Goal: Contribute content: Contribute content

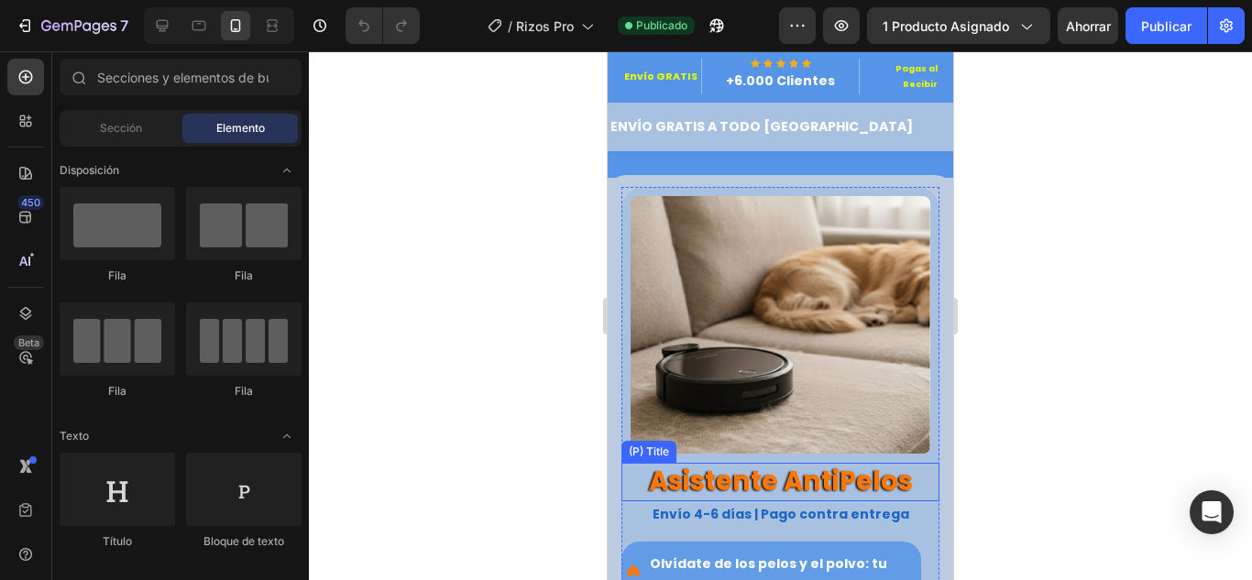
click at [797, 466] on h2 "Asistente AntiPelos" at bounding box center [780, 482] width 318 height 38
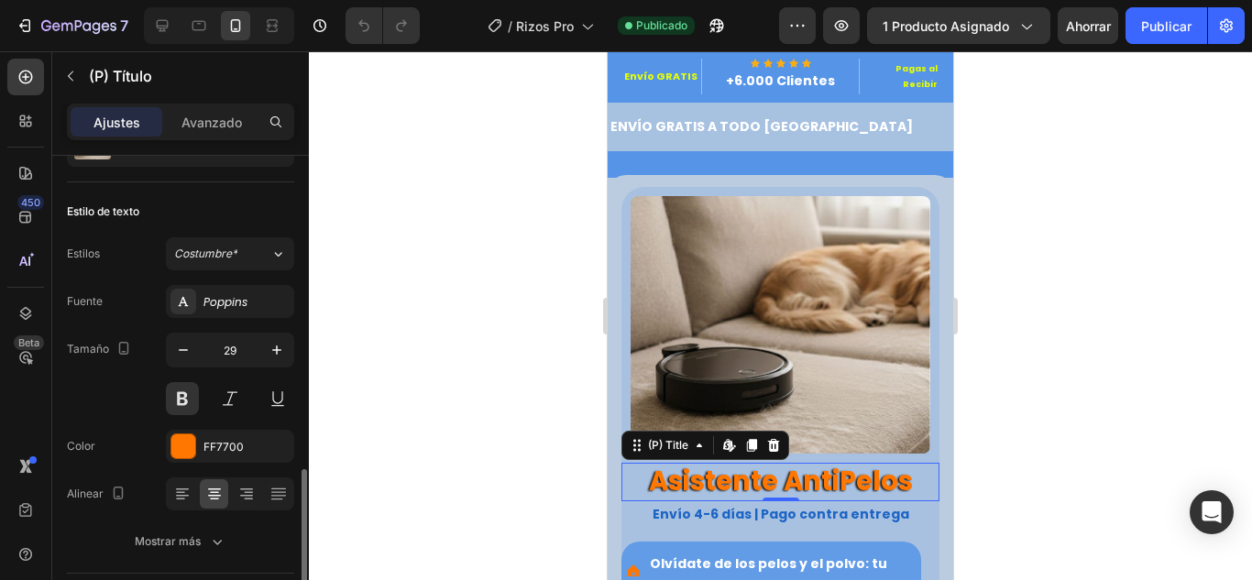
scroll to position [275, 0]
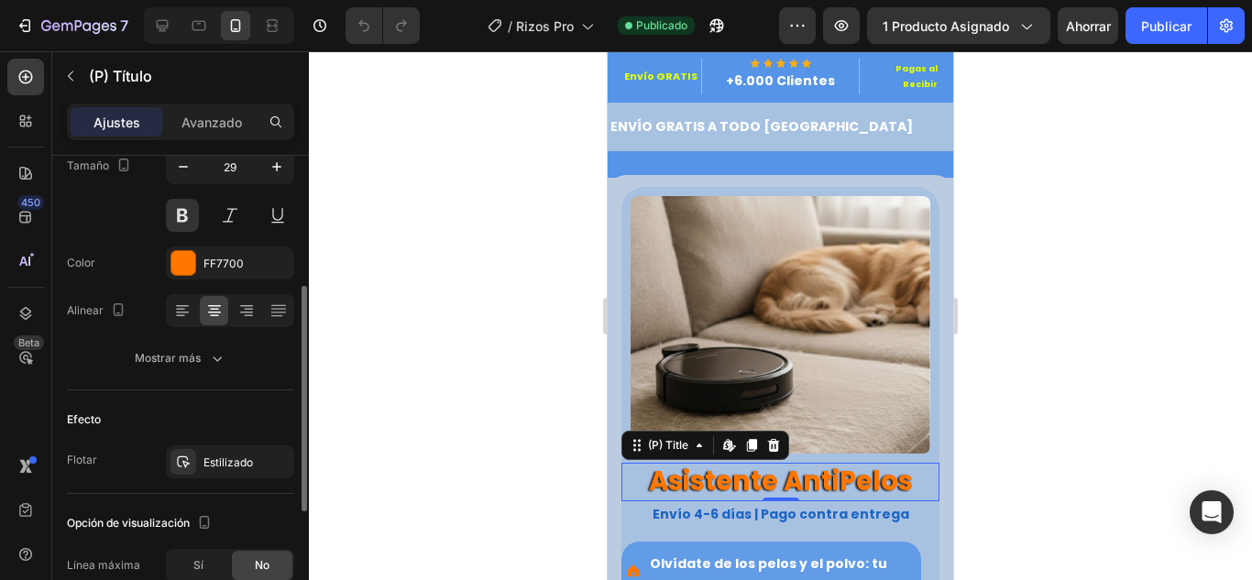
click at [209, 341] on div "Fuente Poppins Tamaño 29 Color FF7700 Alinear Mostrar más" at bounding box center [180, 238] width 227 height 273
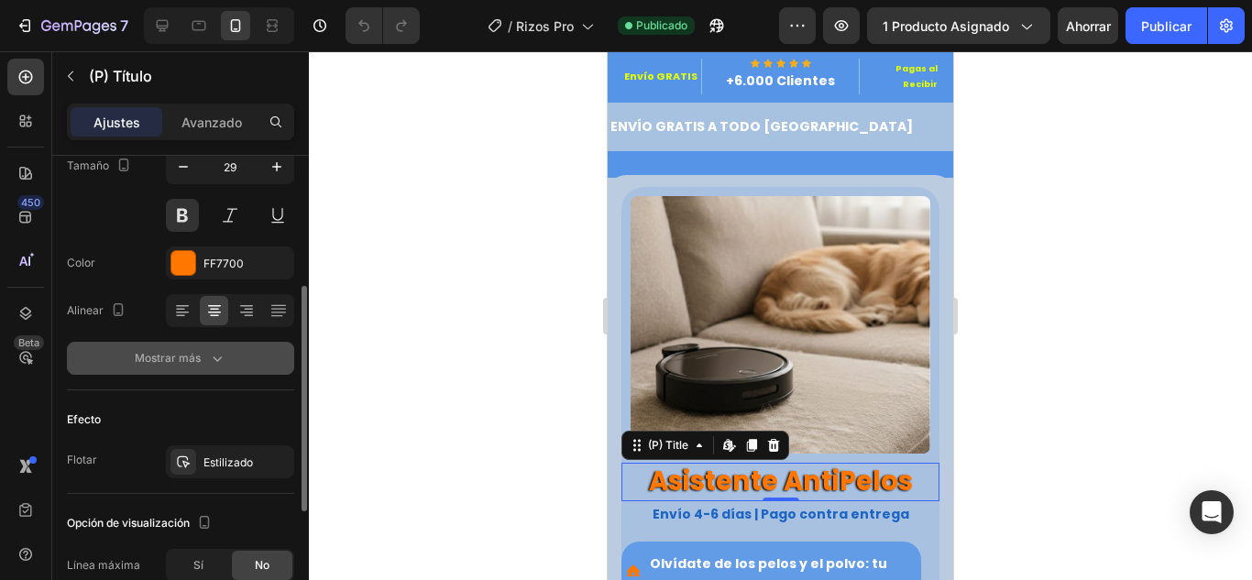
click at [210, 352] on icon "button" at bounding box center [217, 358] width 18 height 18
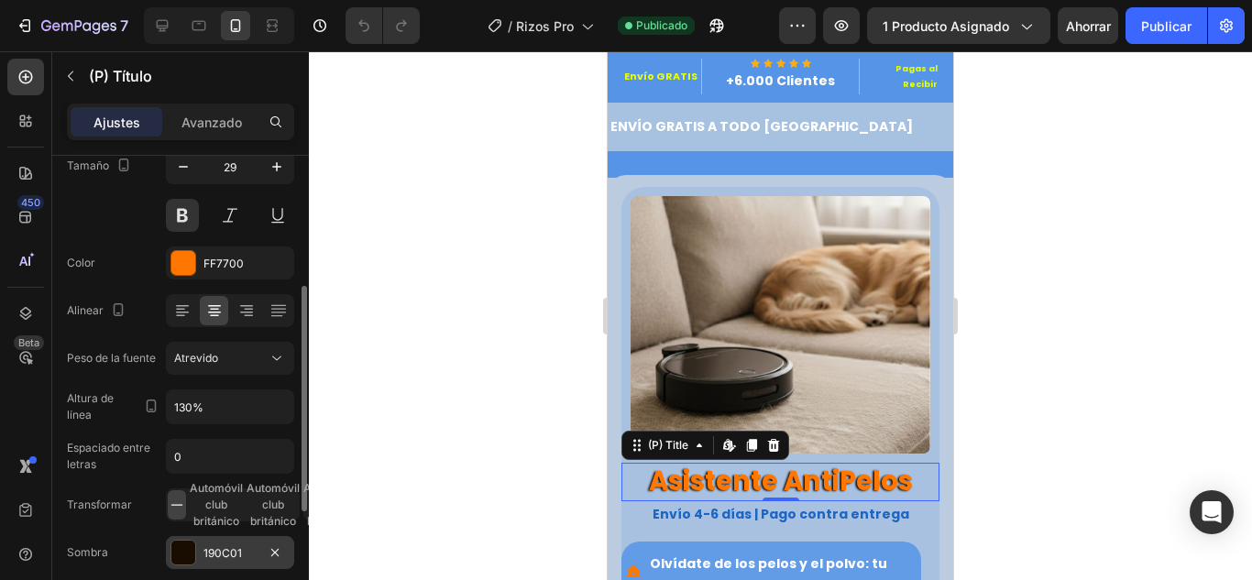
click at [199, 547] on div "190C01" at bounding box center [230, 552] width 128 height 33
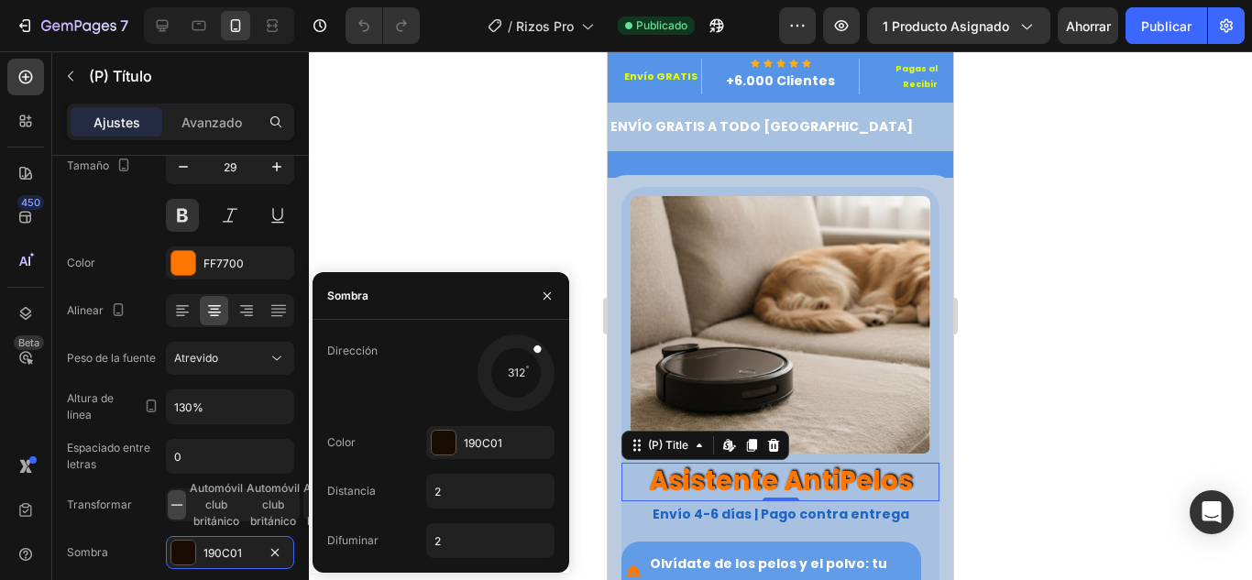
drag, startPoint x: 486, startPoint y: 382, endPoint x: 533, endPoint y: 347, distance: 59.0
click at [533, 347] on span at bounding box center [537, 349] width 10 height 10
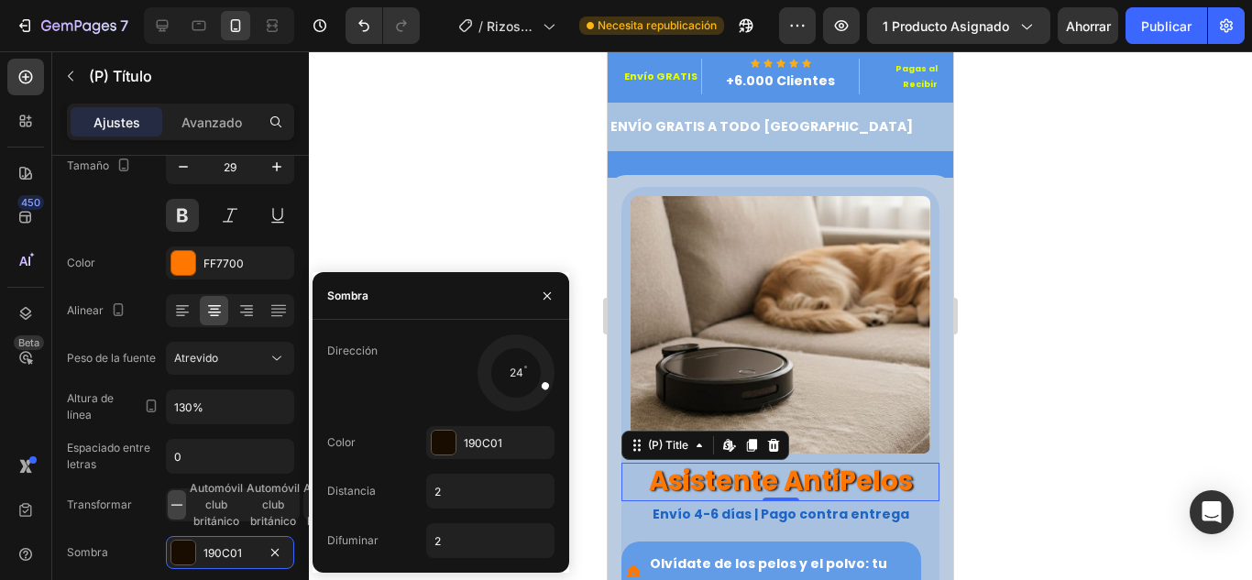
drag, startPoint x: 533, startPoint y: 349, endPoint x: 518, endPoint y: 372, distance: 27.7
click at [518, 372] on div at bounding box center [534, 381] width 42 height 27
type input "1"
click at [499, 537] on input "2" at bounding box center [490, 540] width 126 height 33
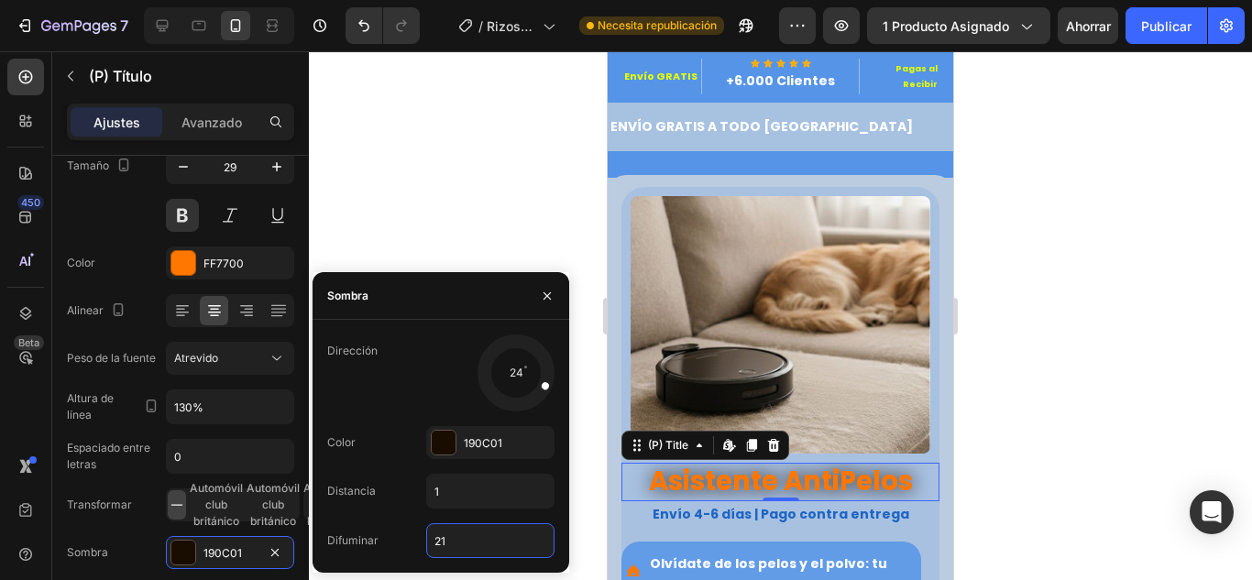
drag, startPoint x: 495, startPoint y: 540, endPoint x: 404, endPoint y: 538, distance: 90.8
click at [408, 540] on div "Difuminar 21" at bounding box center [440, 540] width 227 height 35
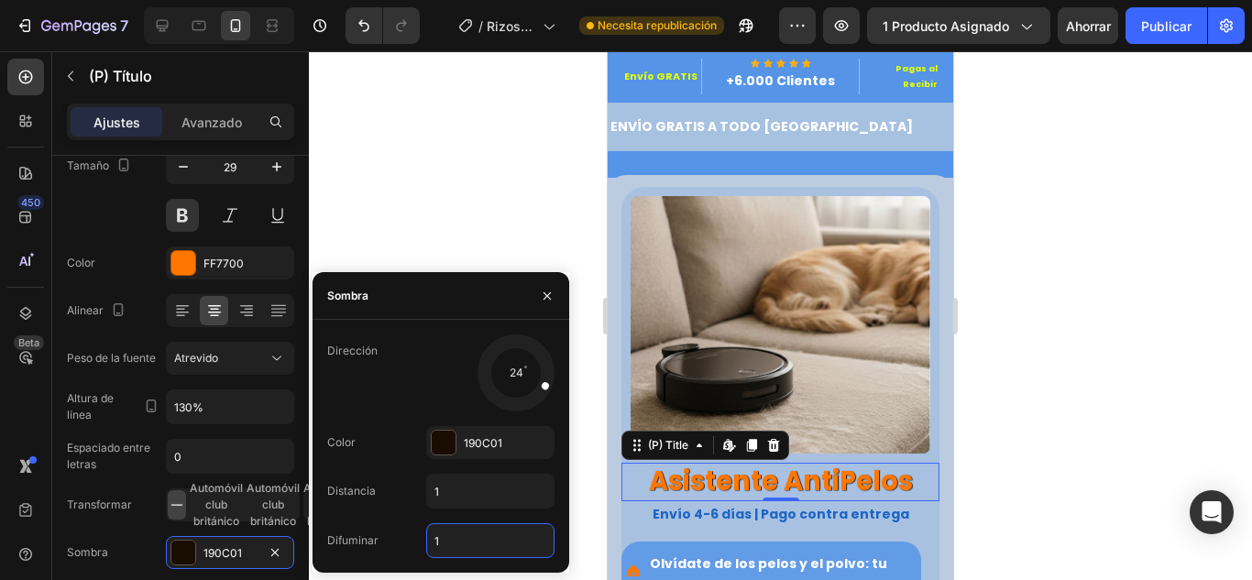
type input "1"
click at [485, 378] on div at bounding box center [516, 373] width 82 height 82
click at [485, 391] on div at bounding box center [516, 373] width 82 height 82
click at [513, 393] on div at bounding box center [534, 381] width 42 height 27
drag, startPoint x: 491, startPoint y: 377, endPoint x: 500, endPoint y: 380, distance: 9.9
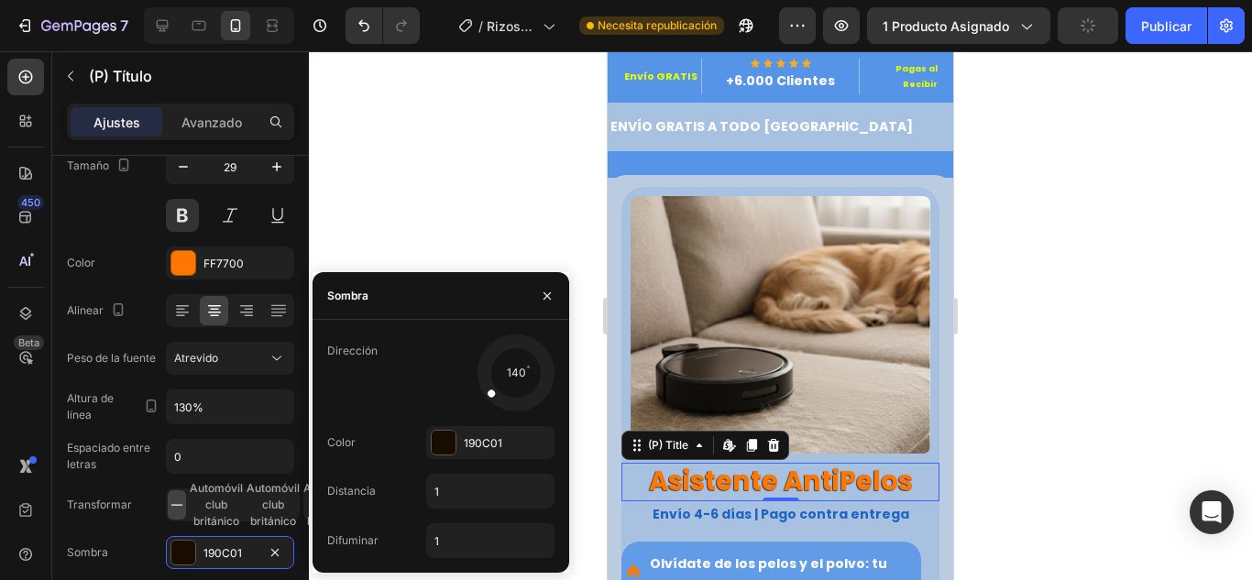
click at [500, 380] on div at bounding box center [516, 373] width 82 height 82
click at [491, 230] on div at bounding box center [780, 315] width 943 height 529
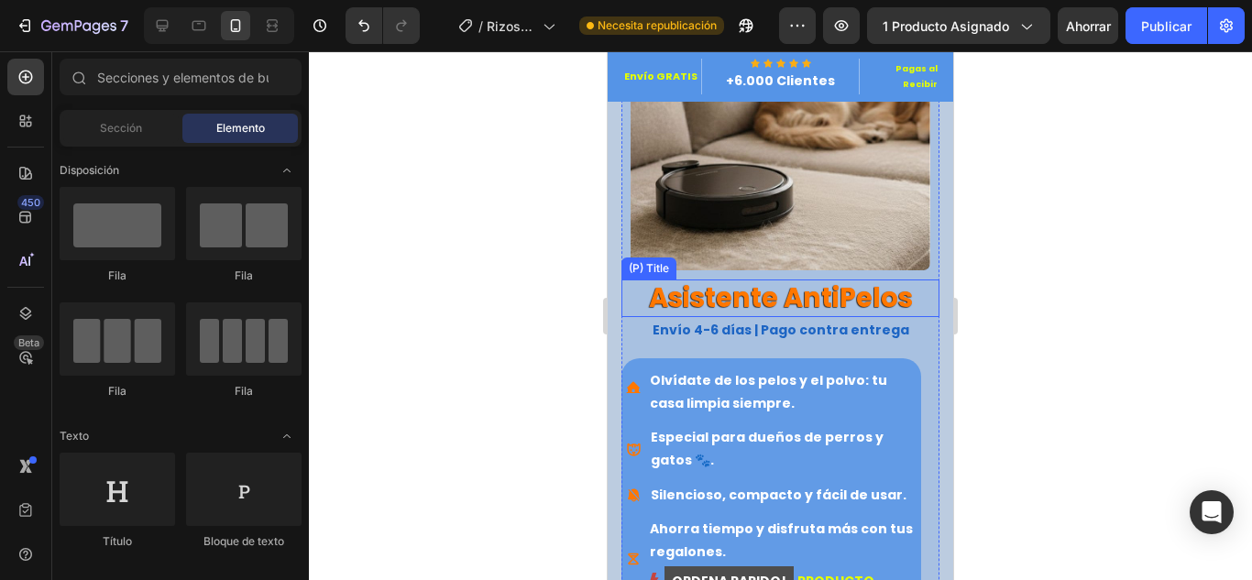
scroll to position [367, 0]
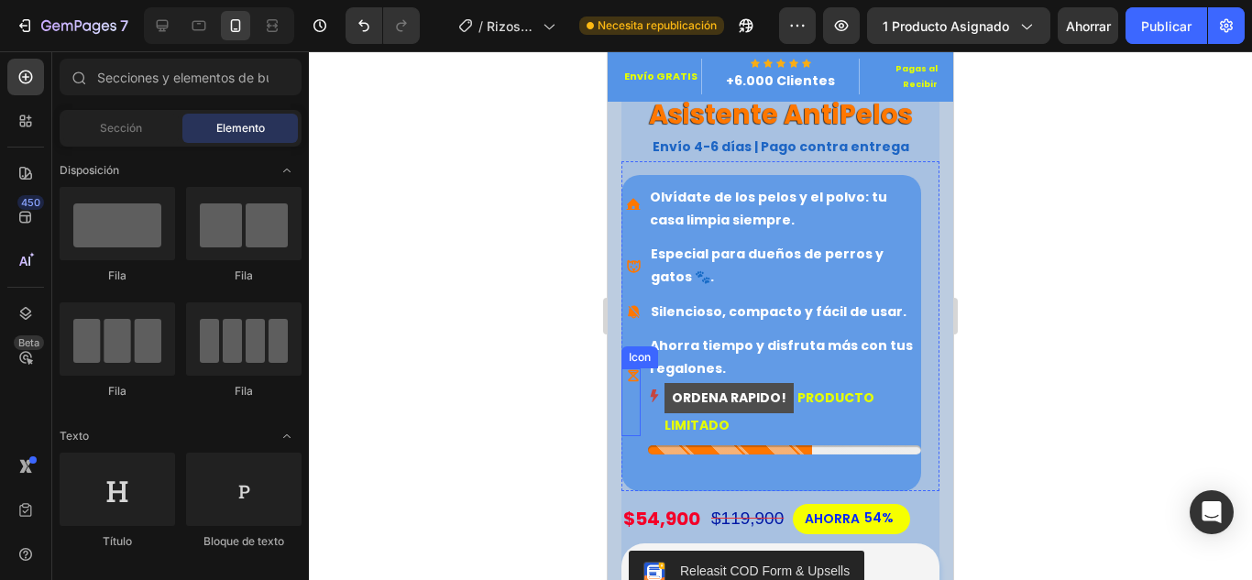
click at [625, 410] on div "Icon" at bounding box center [630, 402] width 19 height 68
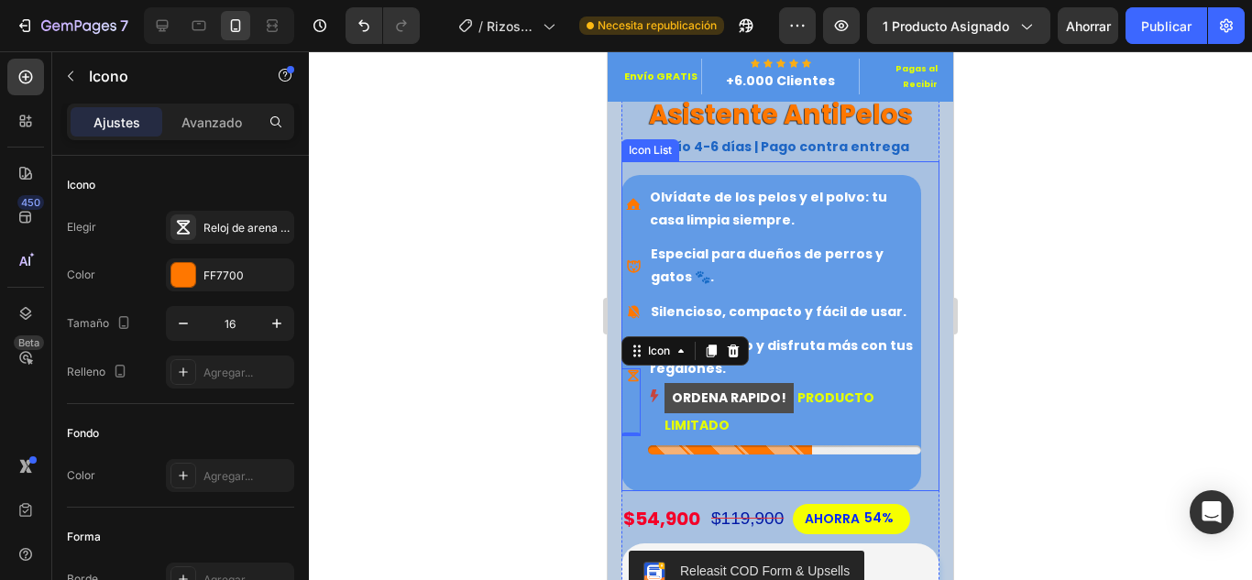
click at [634, 472] on div "Icon Olvídate de los pelos y el polvo: tu casa limpia siempre. Text block Icon …" at bounding box center [771, 333] width 300 height 316
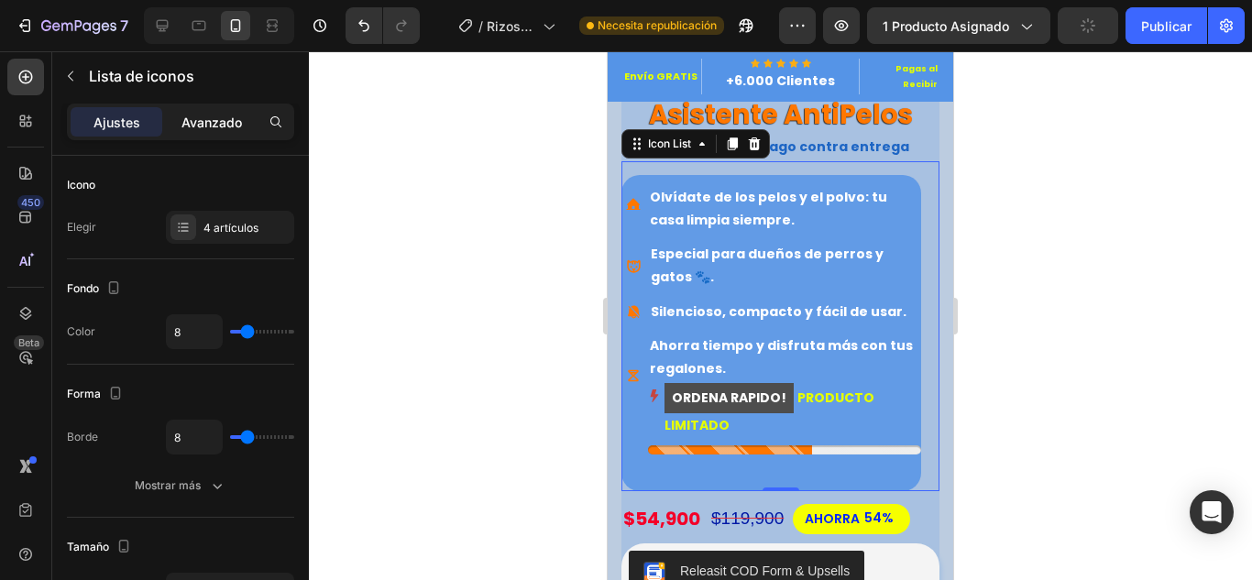
click at [225, 128] on font "Avanzado" at bounding box center [211, 123] width 60 height 16
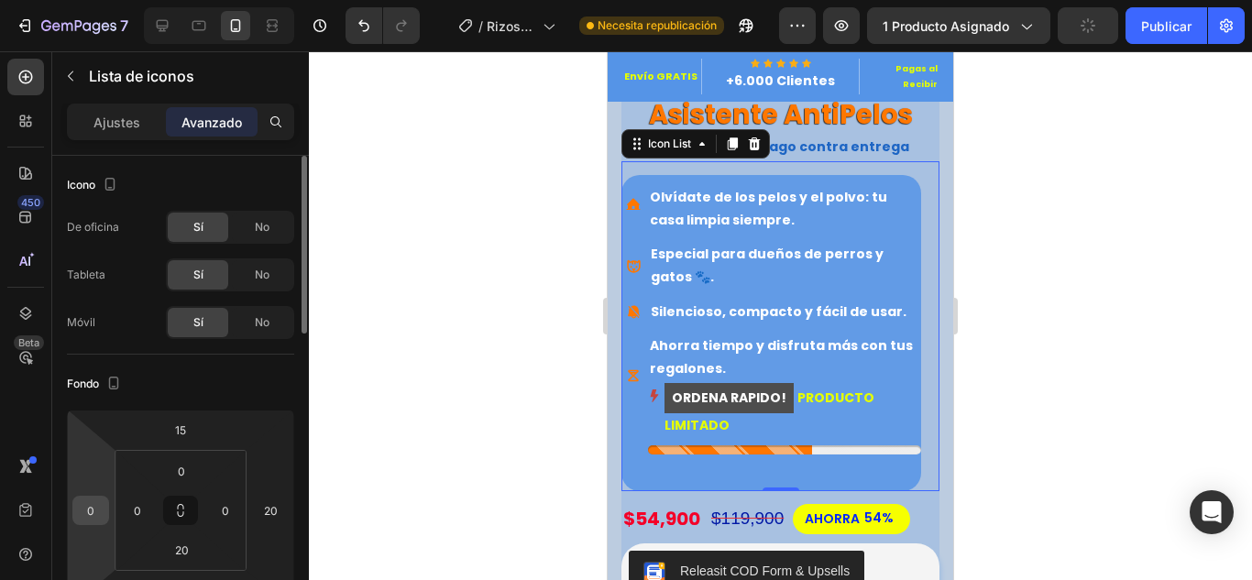
click at [103, 518] on input "0" at bounding box center [90, 510] width 27 height 27
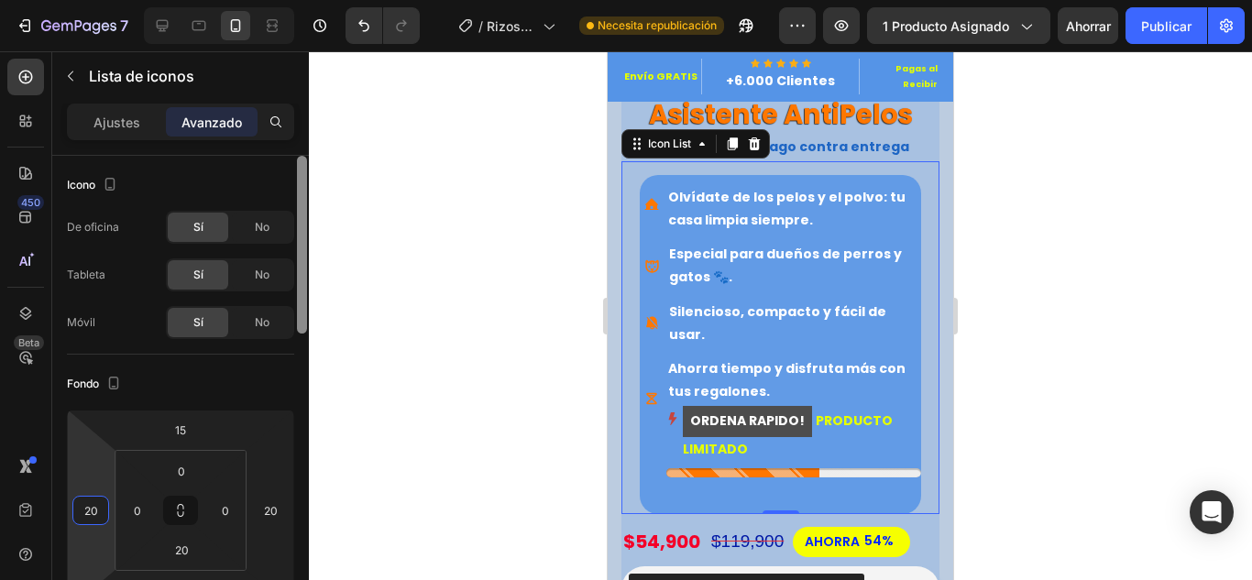
type input "2"
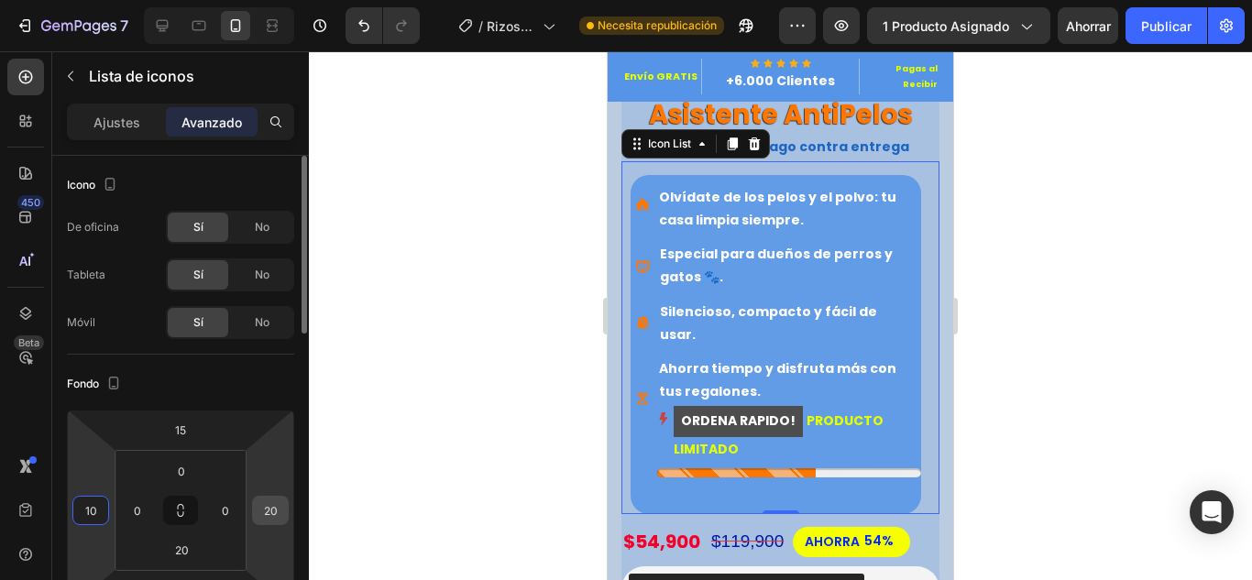
type input "10"
click at [274, 503] on input "20" at bounding box center [270, 510] width 27 height 27
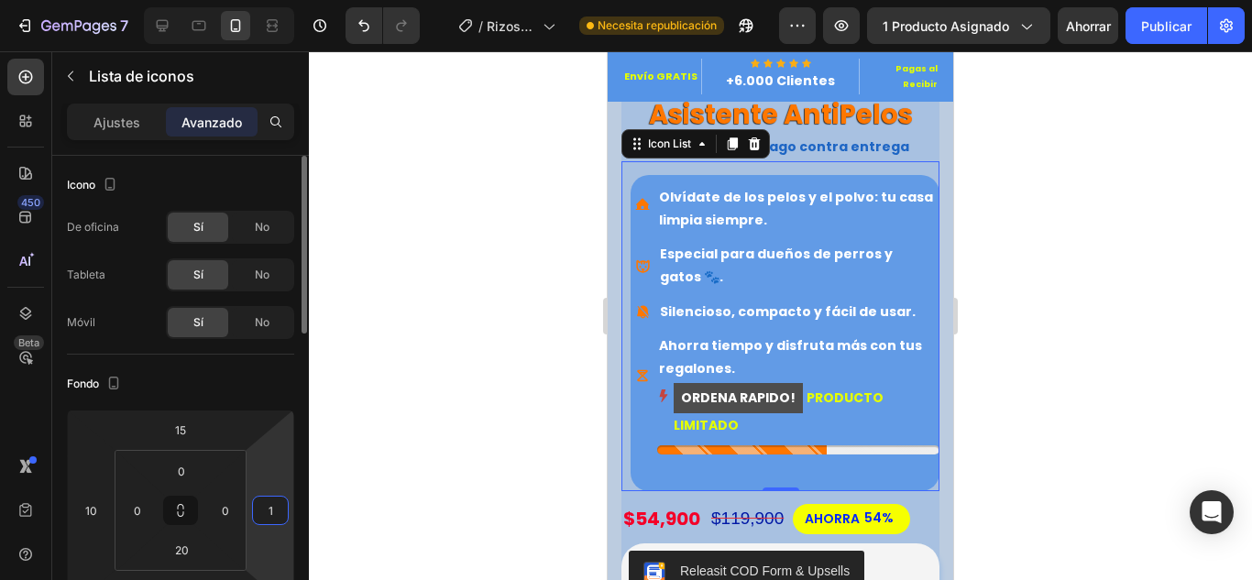
type input "10"
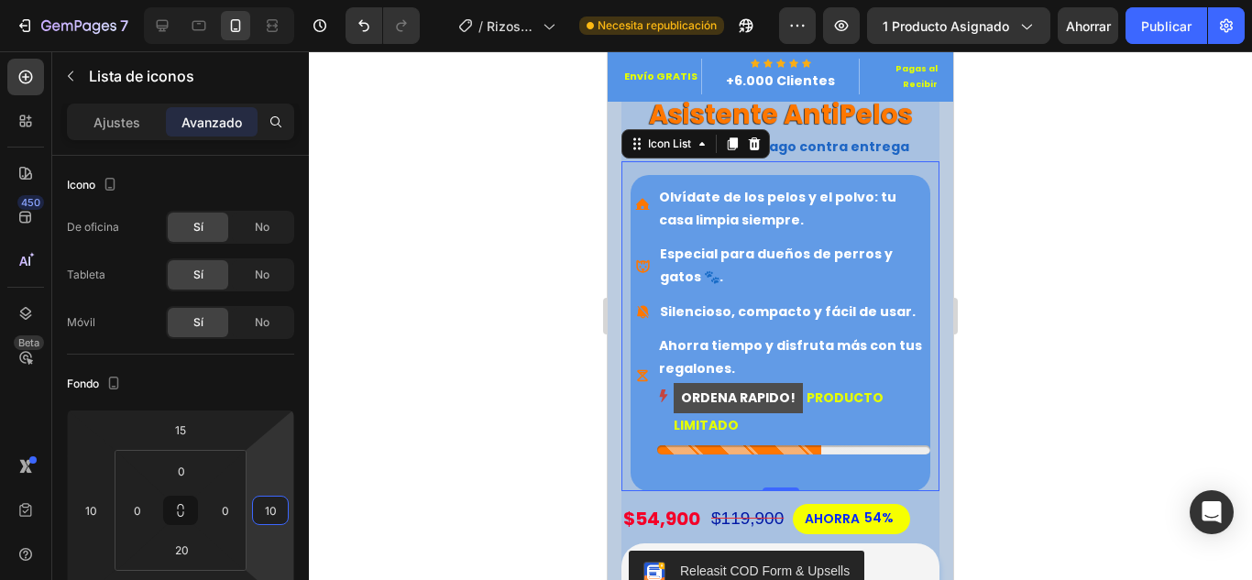
click at [524, 403] on div at bounding box center [780, 315] width 943 height 529
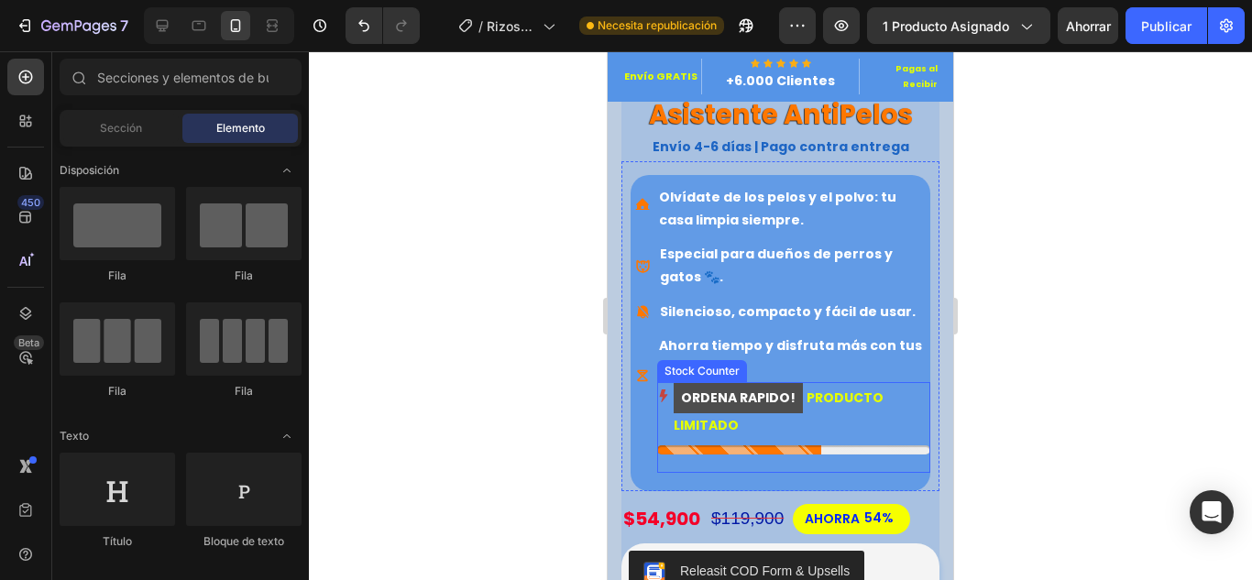
click at [696, 383] on mark "ORDENA RAPIDO!" at bounding box center [738, 398] width 129 height 30
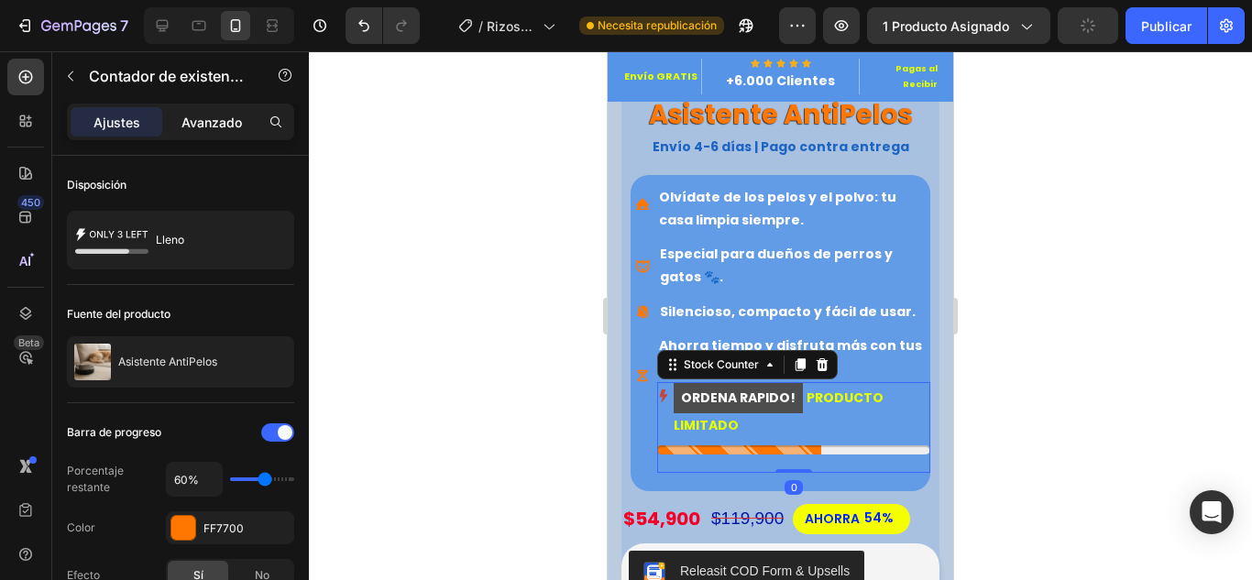
click at [214, 122] on font "Avanzado" at bounding box center [211, 123] width 60 height 16
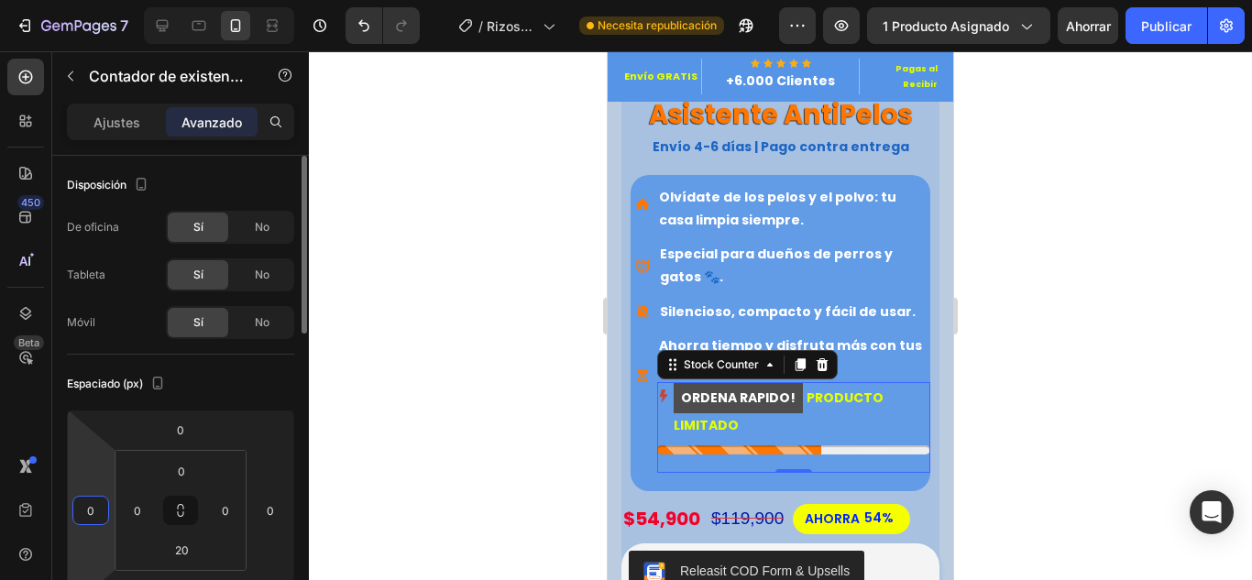
drag, startPoint x: 96, startPoint y: 508, endPoint x: 72, endPoint y: 503, distance: 24.3
click at [72, 503] on div "0" at bounding box center [90, 510] width 37 height 29
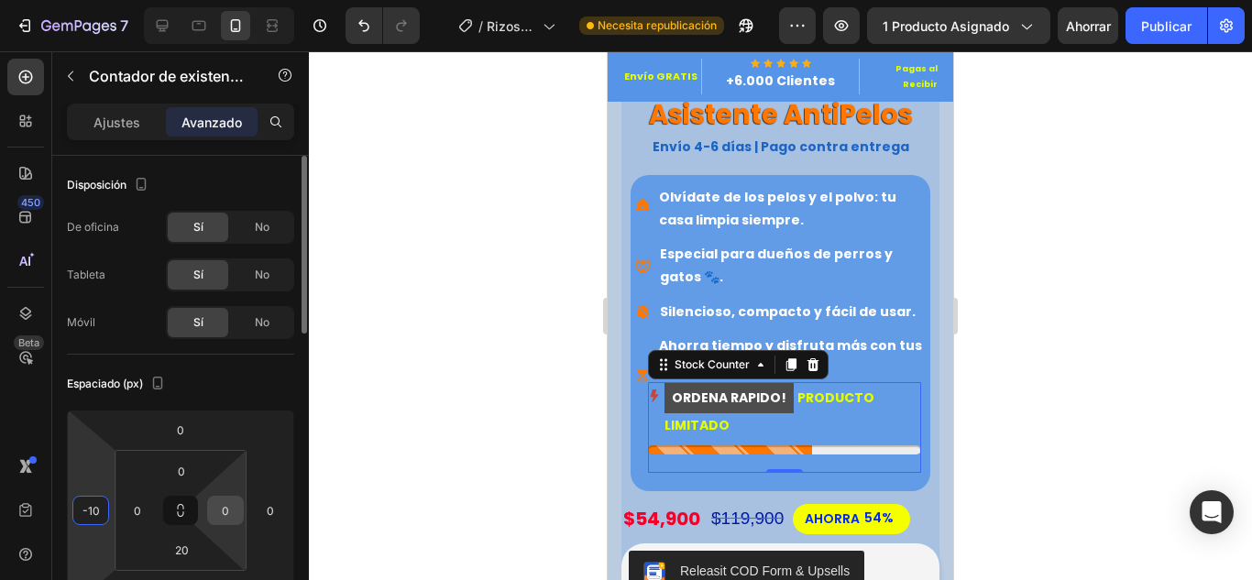
type input "-10"
click at [234, 511] on input "0" at bounding box center [225, 510] width 27 height 27
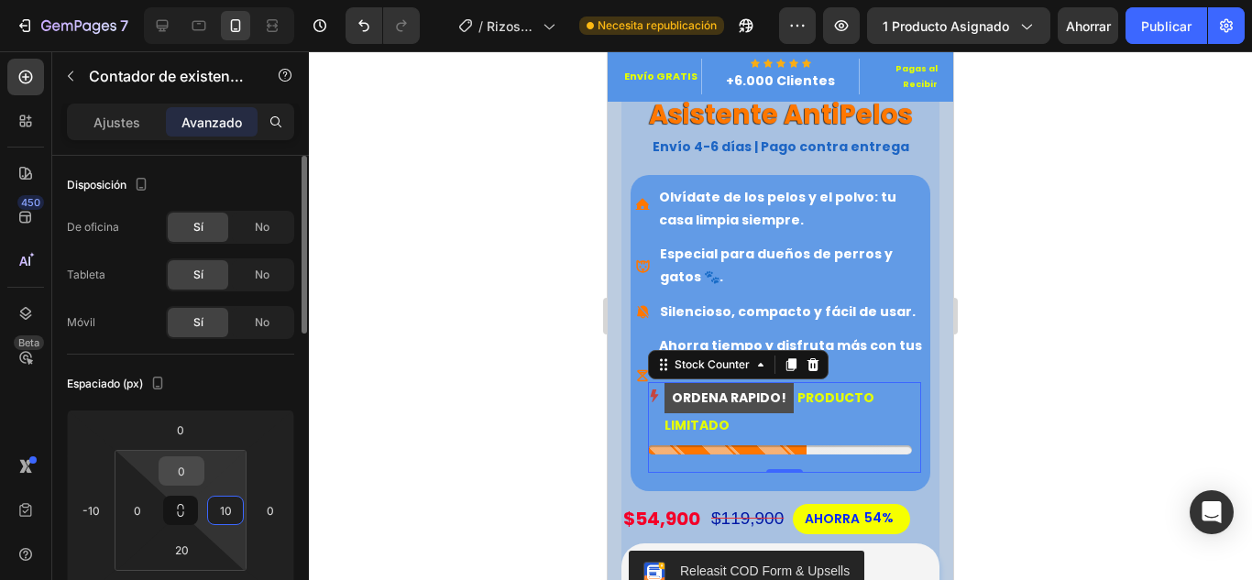
type input "10"
drag, startPoint x: 189, startPoint y: 465, endPoint x: 165, endPoint y: 464, distance: 23.9
click at [161, 464] on div "0" at bounding box center [182, 470] width 46 height 29
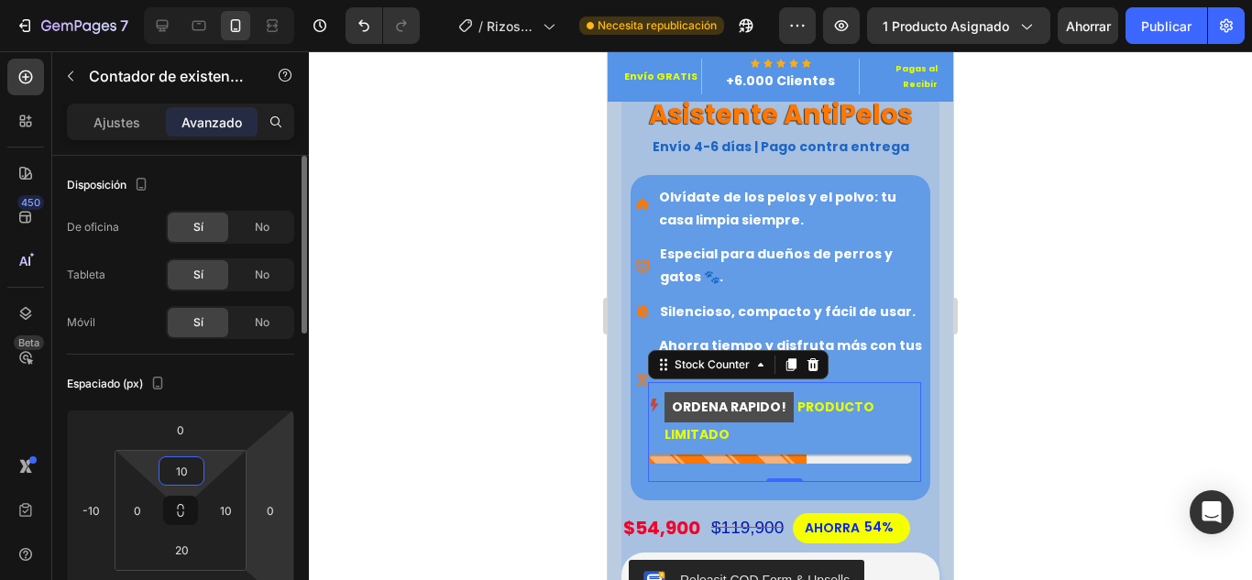
type input "1"
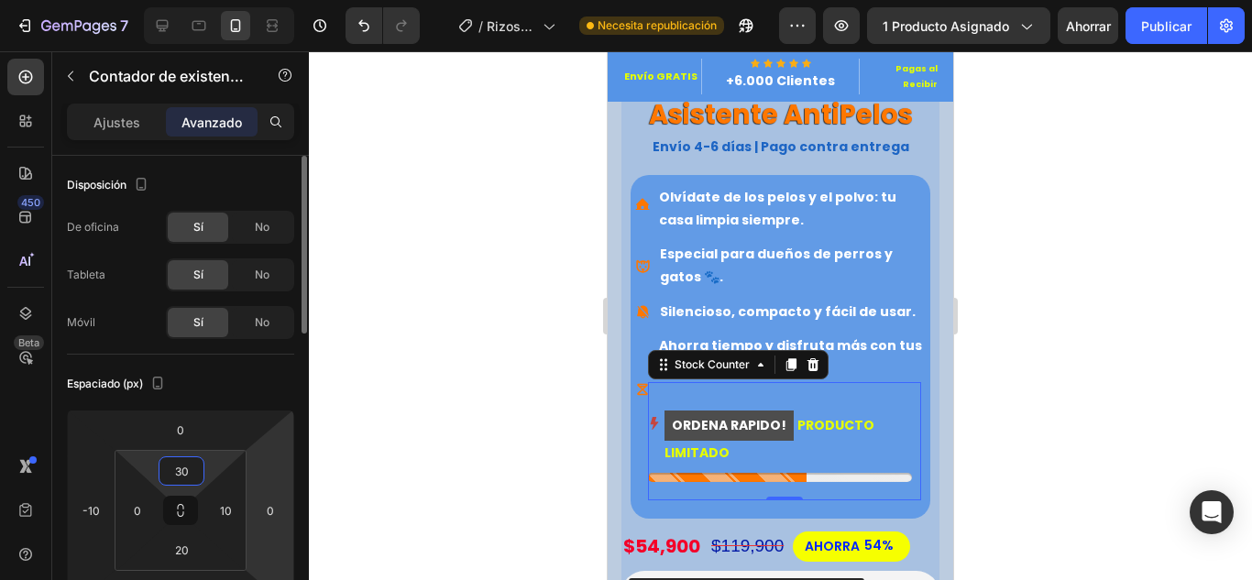
type input "3"
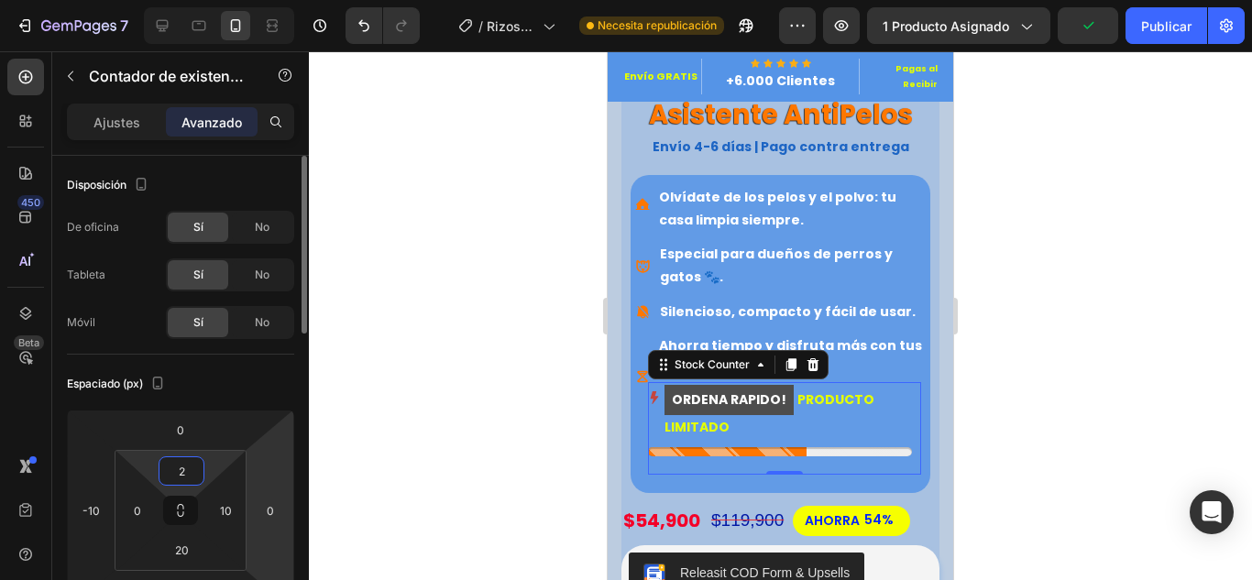
type input "20"
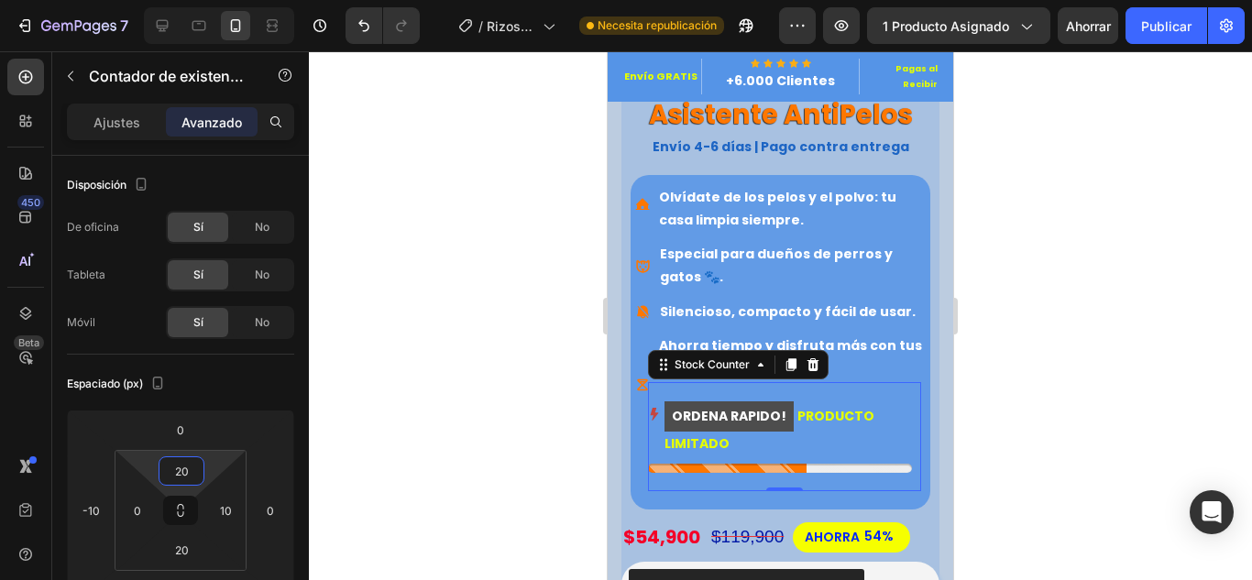
click at [536, 386] on div at bounding box center [780, 315] width 943 height 529
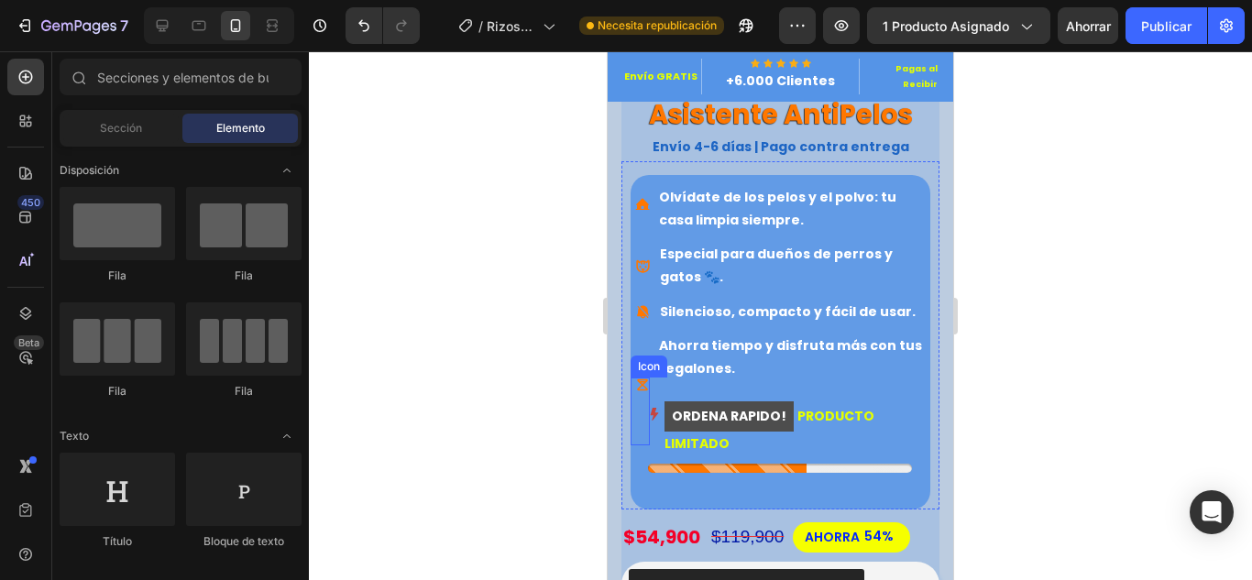
click at [643, 378] on div "Icon" at bounding box center [640, 412] width 19 height 68
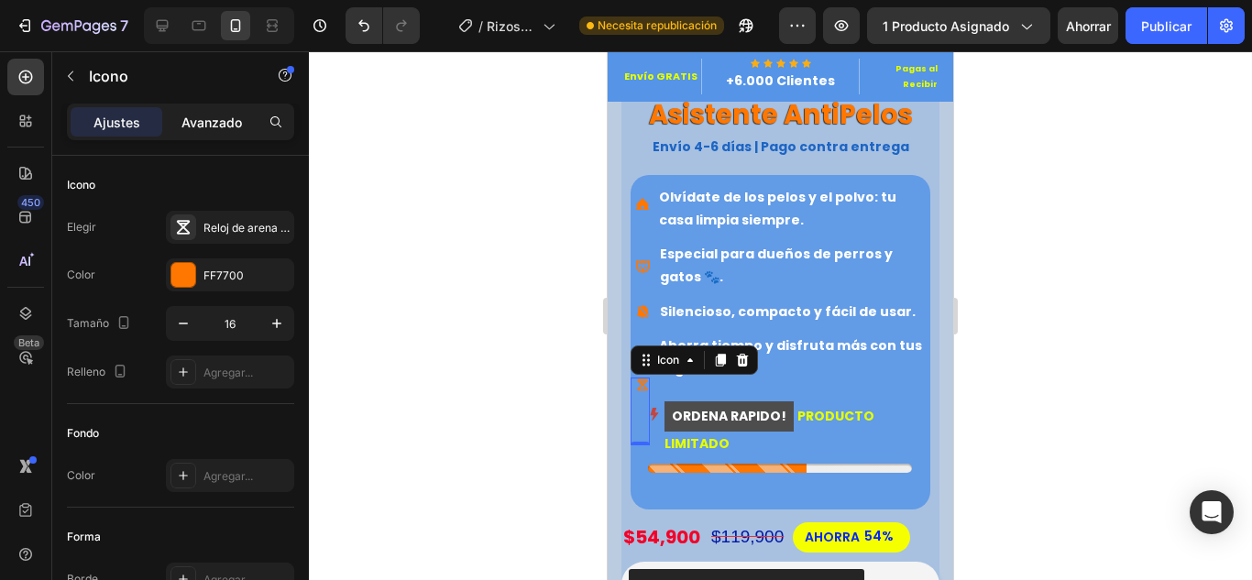
click at [218, 115] on font "Avanzado" at bounding box center [211, 123] width 60 height 16
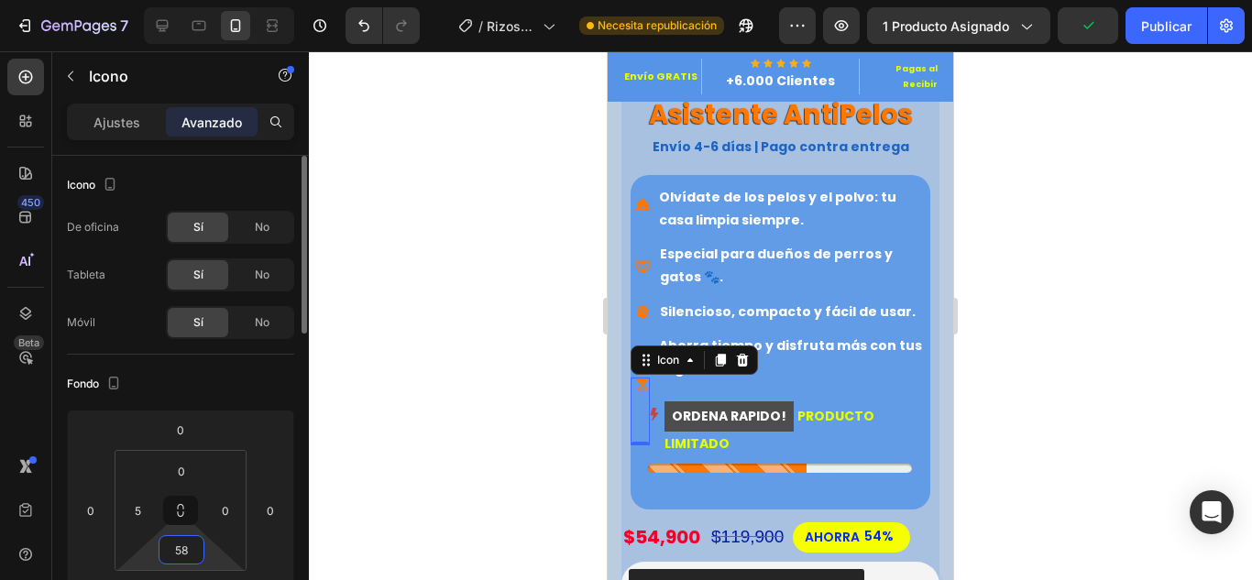
click at [165, 544] on input "58" at bounding box center [181, 549] width 37 height 27
drag, startPoint x: 192, startPoint y: 544, endPoint x: 180, endPoint y: 546, distance: 12.2
click at [180, 546] on input "58" at bounding box center [181, 549] width 37 height 27
drag, startPoint x: 191, startPoint y: 466, endPoint x: 157, endPoint y: 465, distance: 33.9
click at [159, 465] on div "0" at bounding box center [182, 470] width 46 height 29
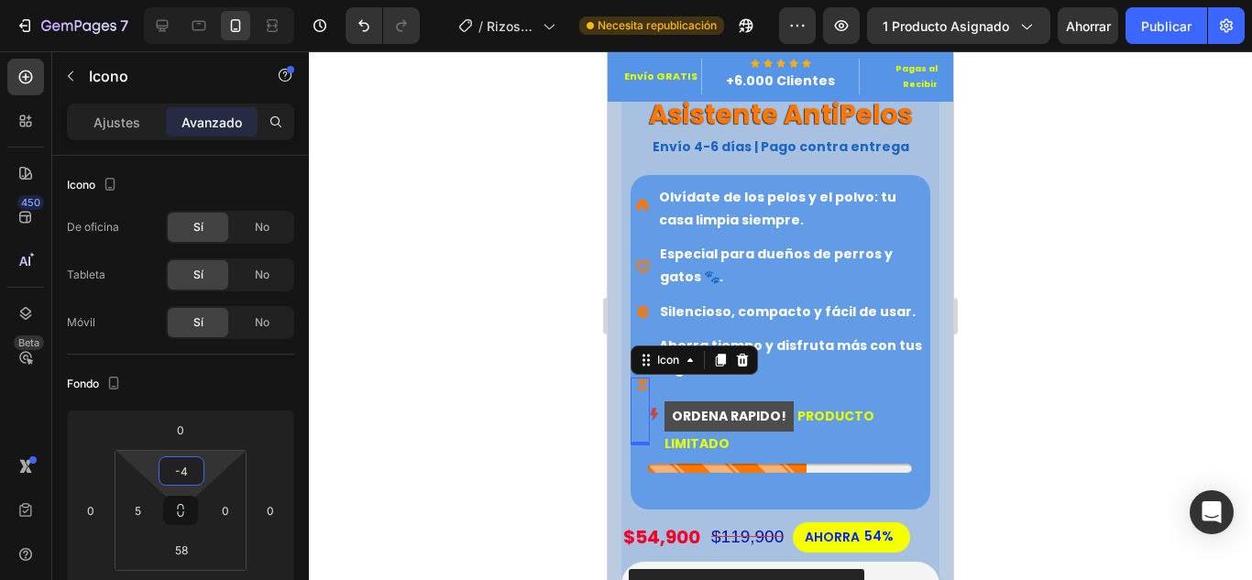
type input "-"
click at [145, 541] on div "5 58 0" at bounding box center [181, 510] width 132 height 121
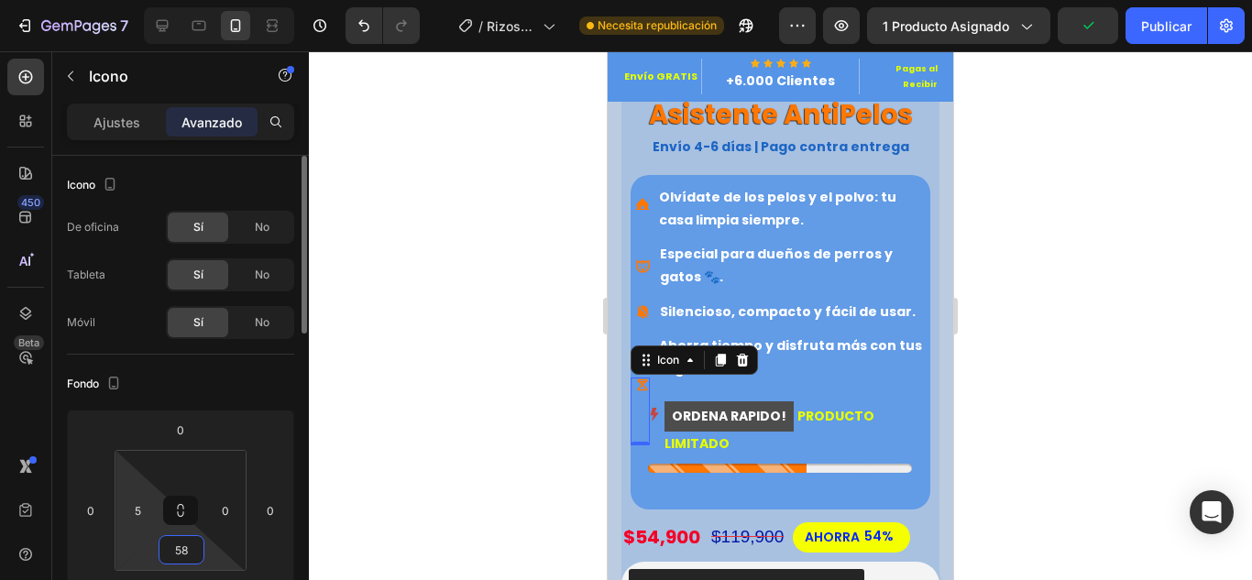
type input "0"
type input "6"
type input "7"
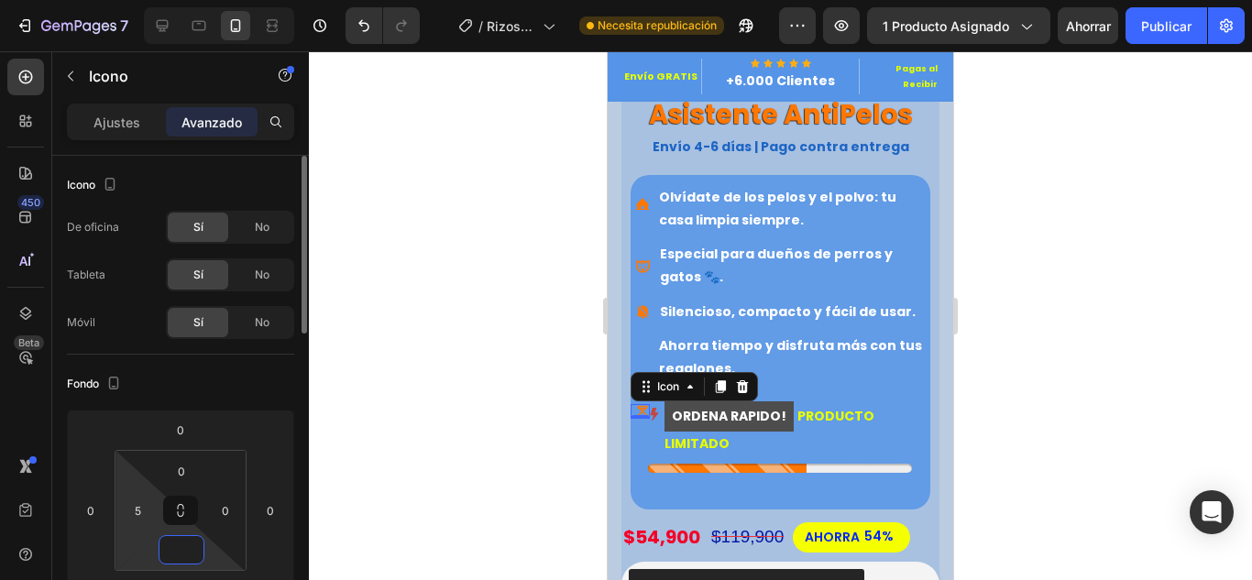
type input "q"
type input "0"
click at [180, 545] on input "0" at bounding box center [181, 549] width 37 height 27
type input "0"
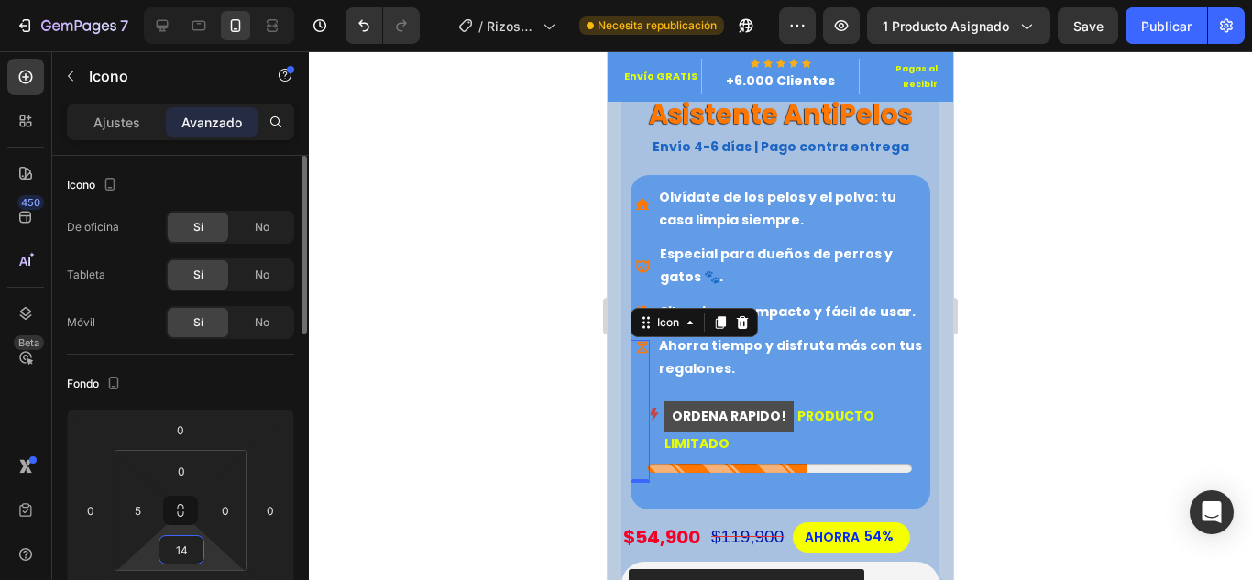
type input "145"
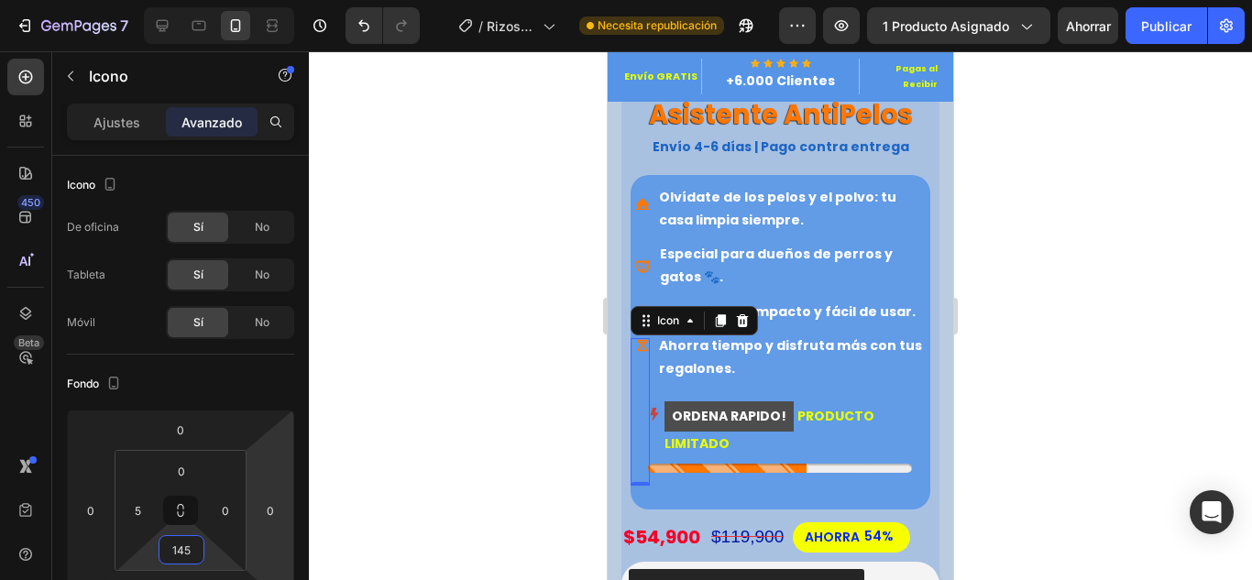
click at [448, 376] on div at bounding box center [780, 315] width 943 height 529
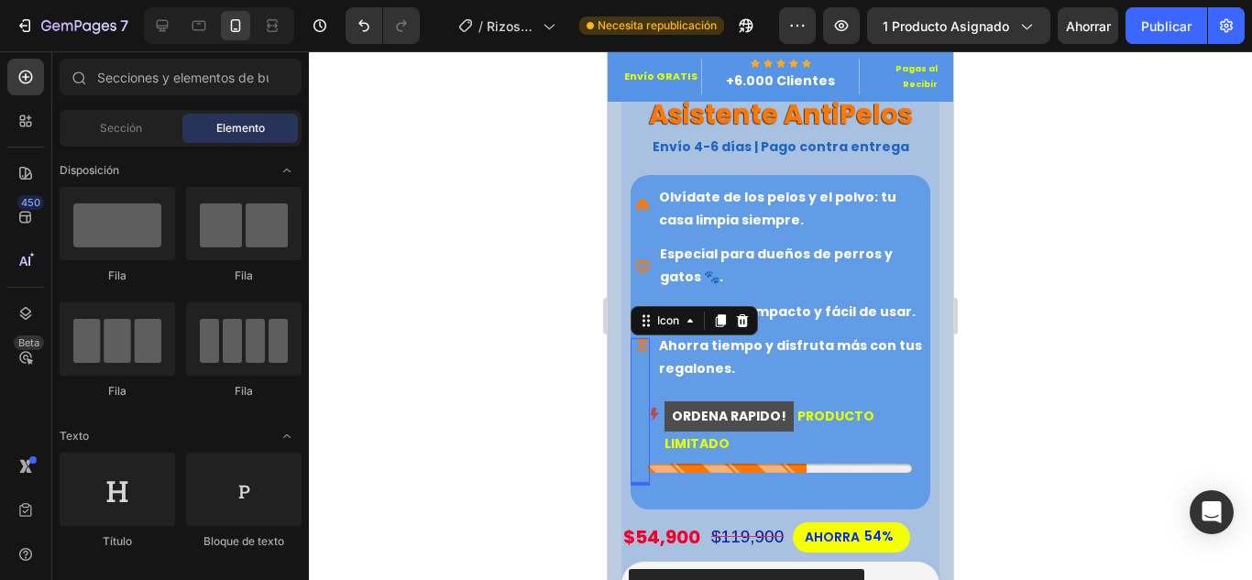
click at [448, 376] on div at bounding box center [780, 315] width 943 height 529
click at [1029, 369] on div at bounding box center [780, 315] width 943 height 529
click at [644, 260] on icon at bounding box center [642, 266] width 13 height 13
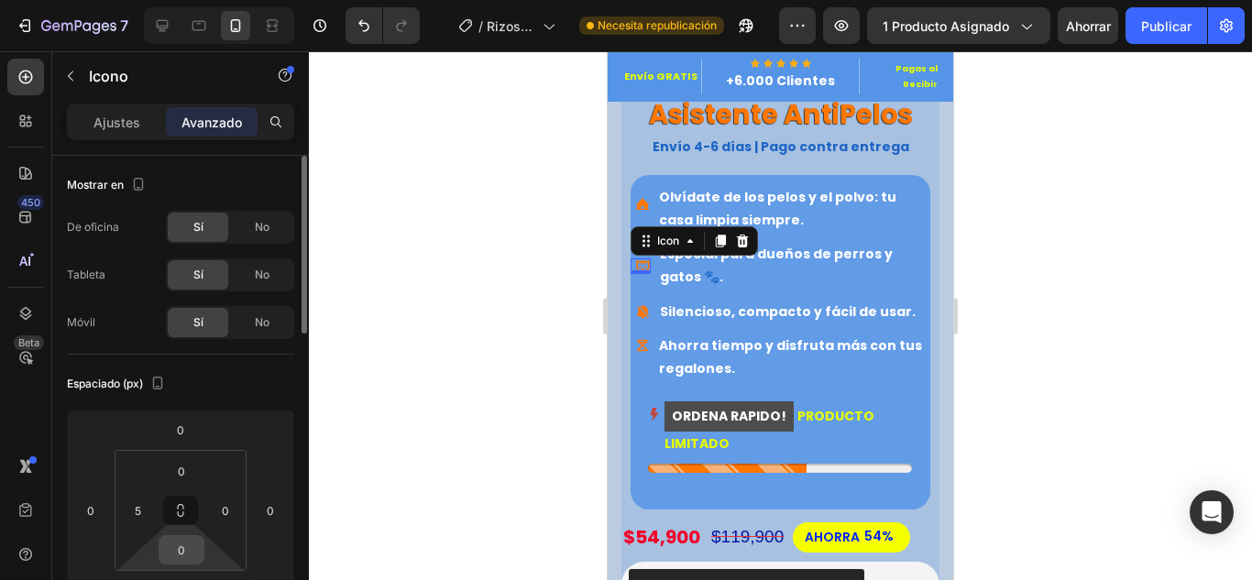
click at [193, 554] on input "0" at bounding box center [181, 549] width 37 height 27
type input "5"
click at [456, 481] on div at bounding box center [780, 315] width 943 height 529
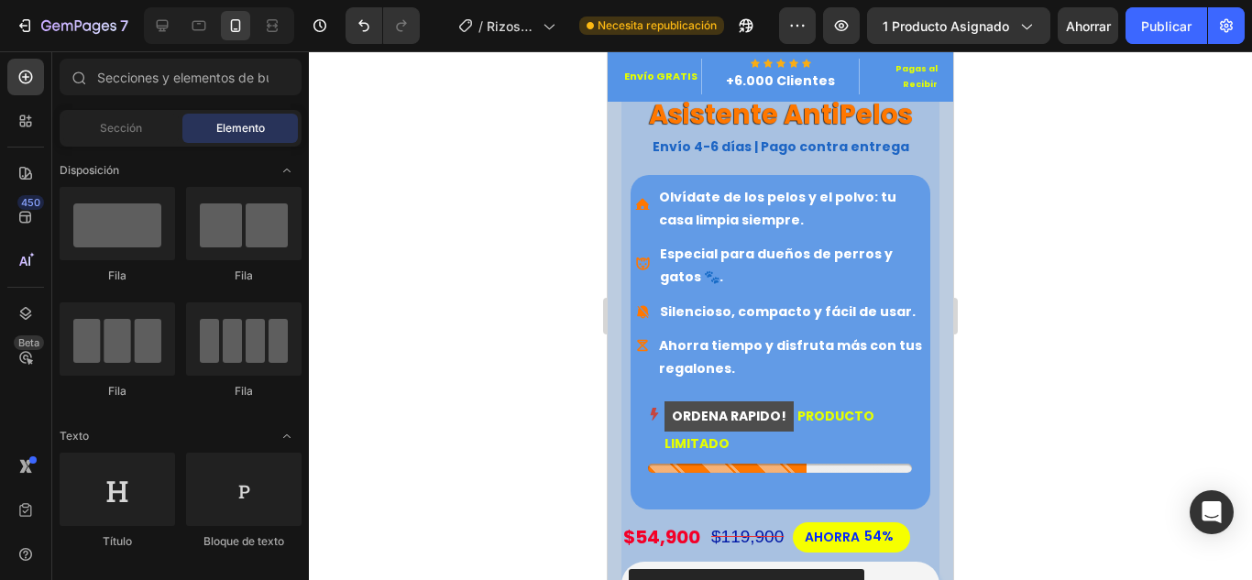
click at [490, 305] on div at bounding box center [780, 315] width 943 height 529
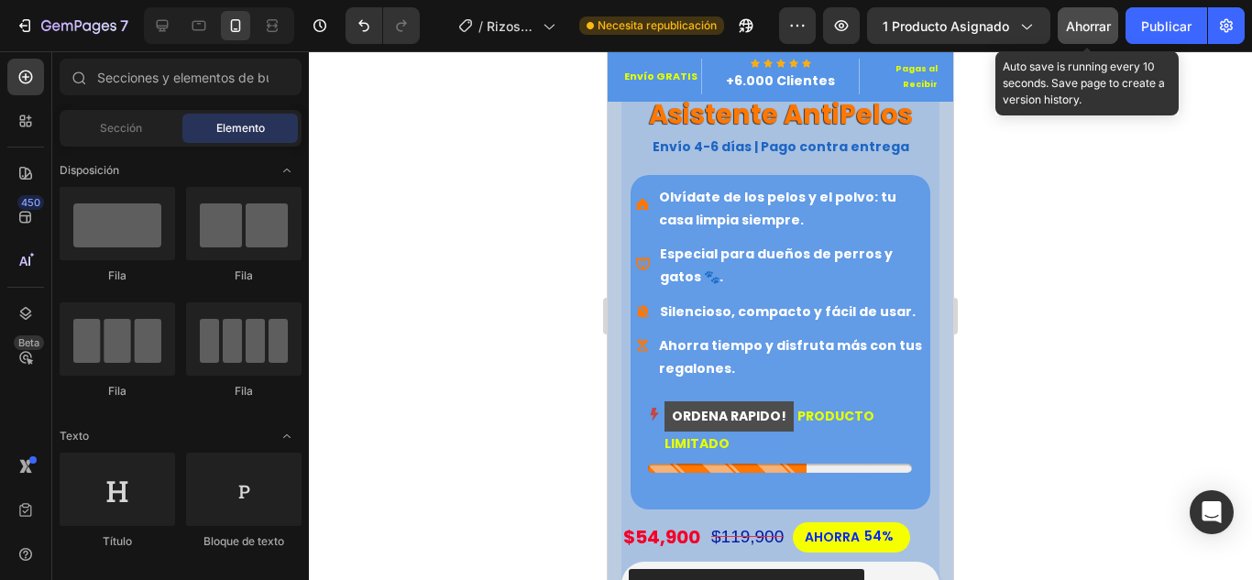
click at [1088, 26] on font "Ahorrar" at bounding box center [1088, 26] width 45 height 16
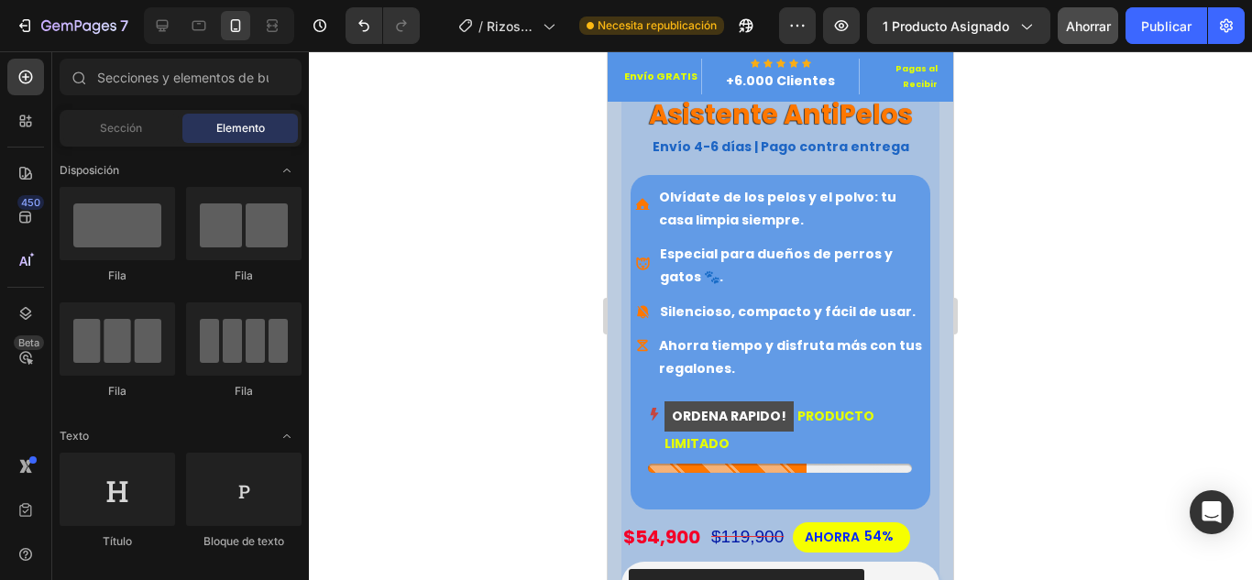
click at [995, 232] on div at bounding box center [780, 315] width 943 height 529
click at [987, 262] on div at bounding box center [780, 315] width 943 height 529
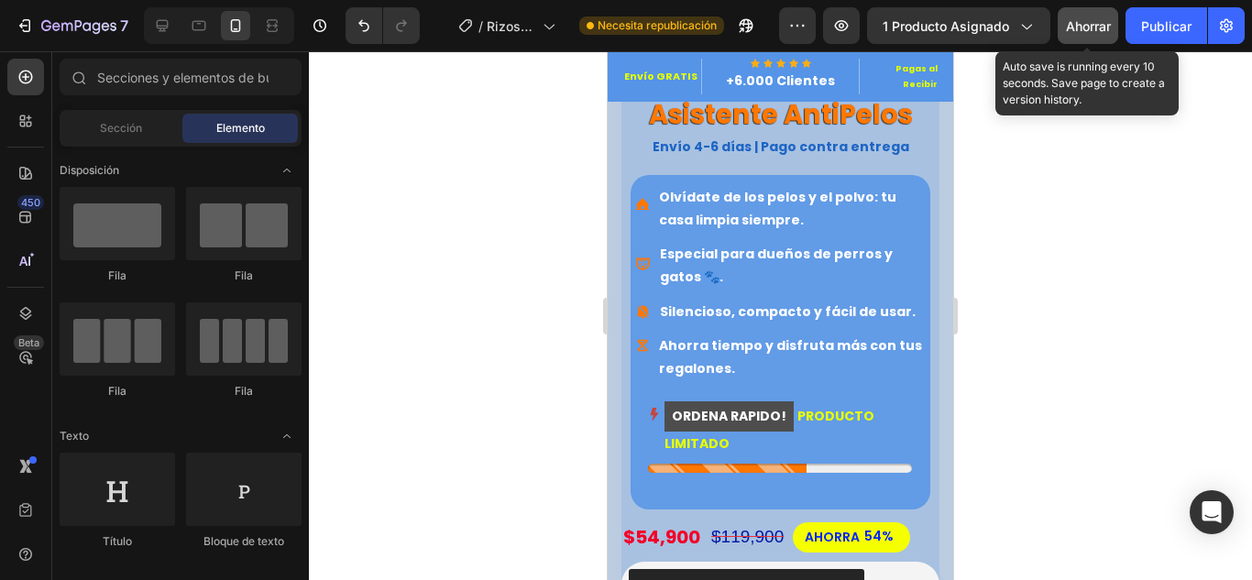
click at [1090, 22] on font "Ahorrar" at bounding box center [1088, 26] width 45 height 16
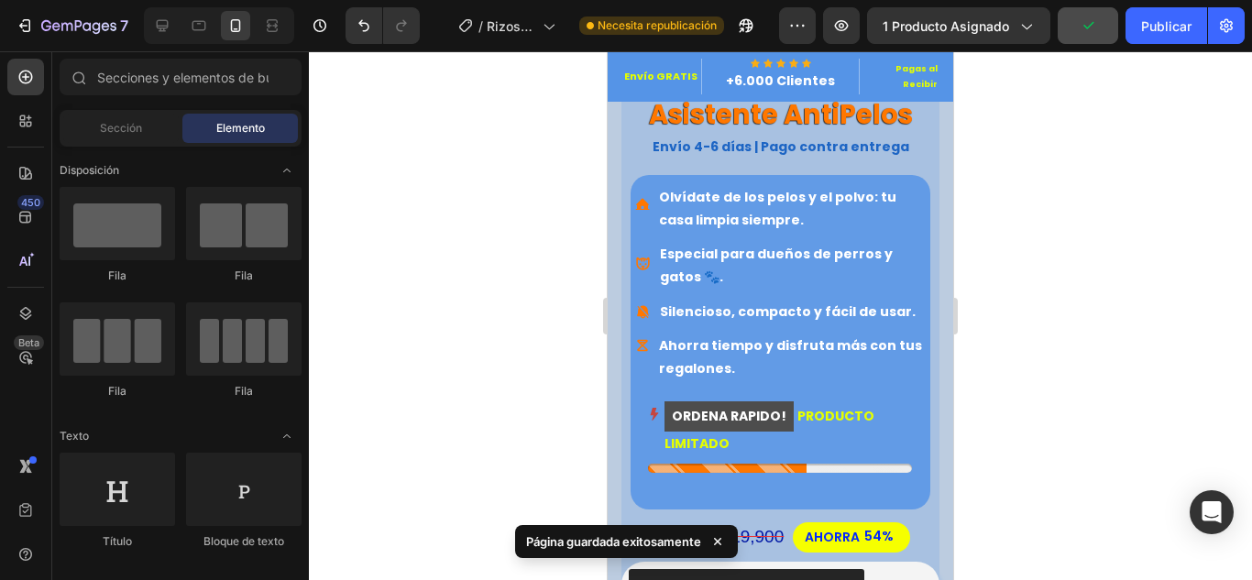
click at [1040, 292] on div at bounding box center [780, 315] width 943 height 529
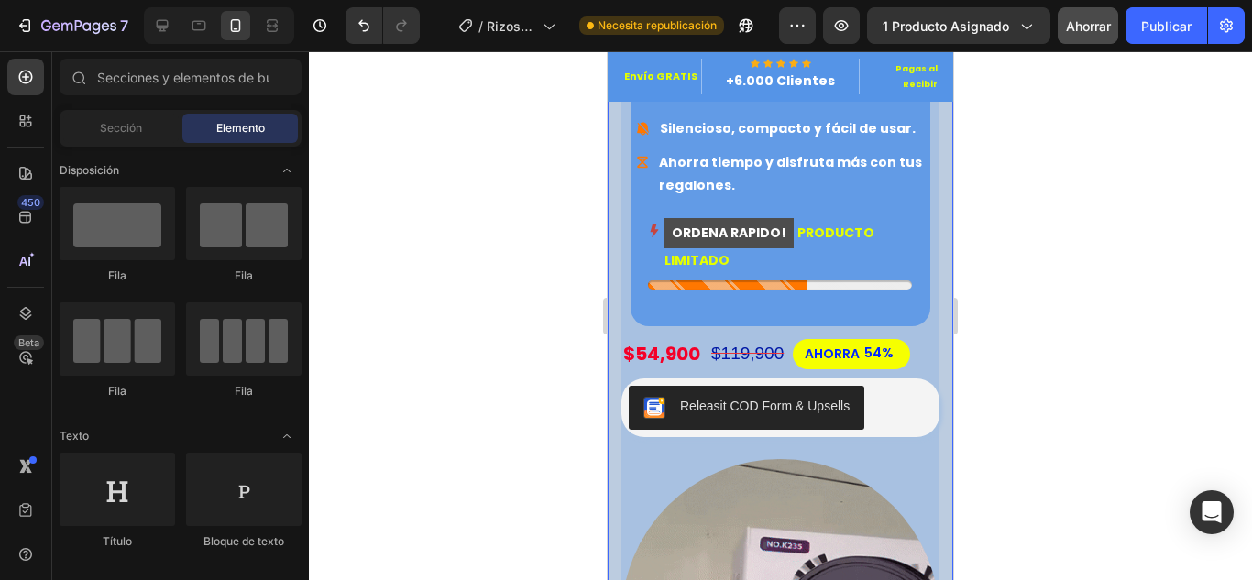
scroll to position [642, 0]
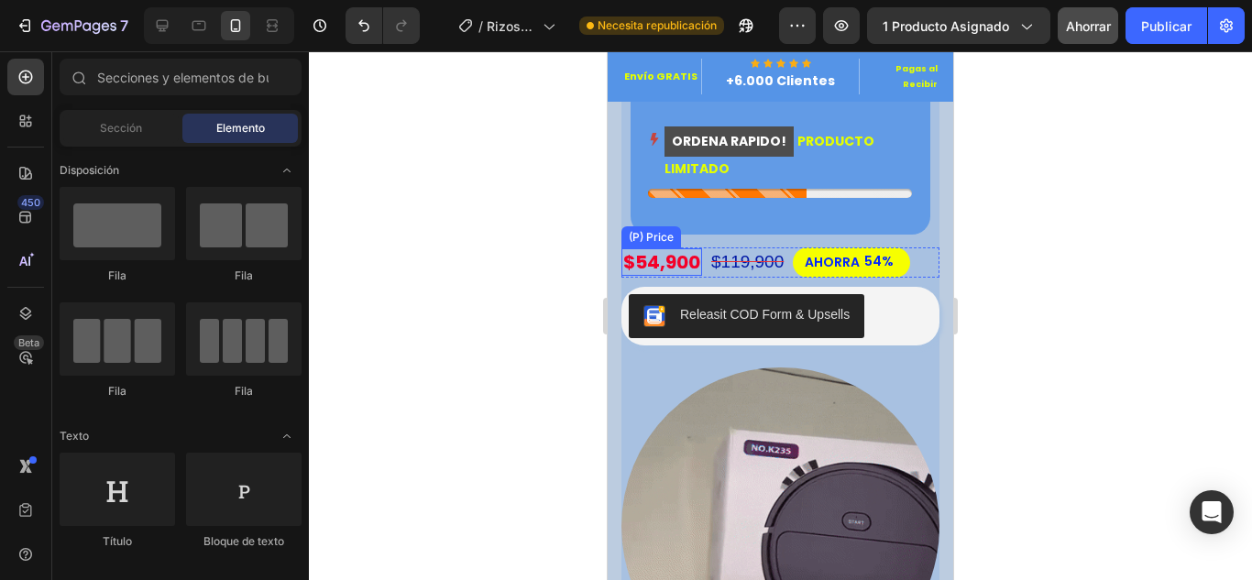
click at [655, 258] on div "$54,900" at bounding box center [661, 261] width 81 height 27
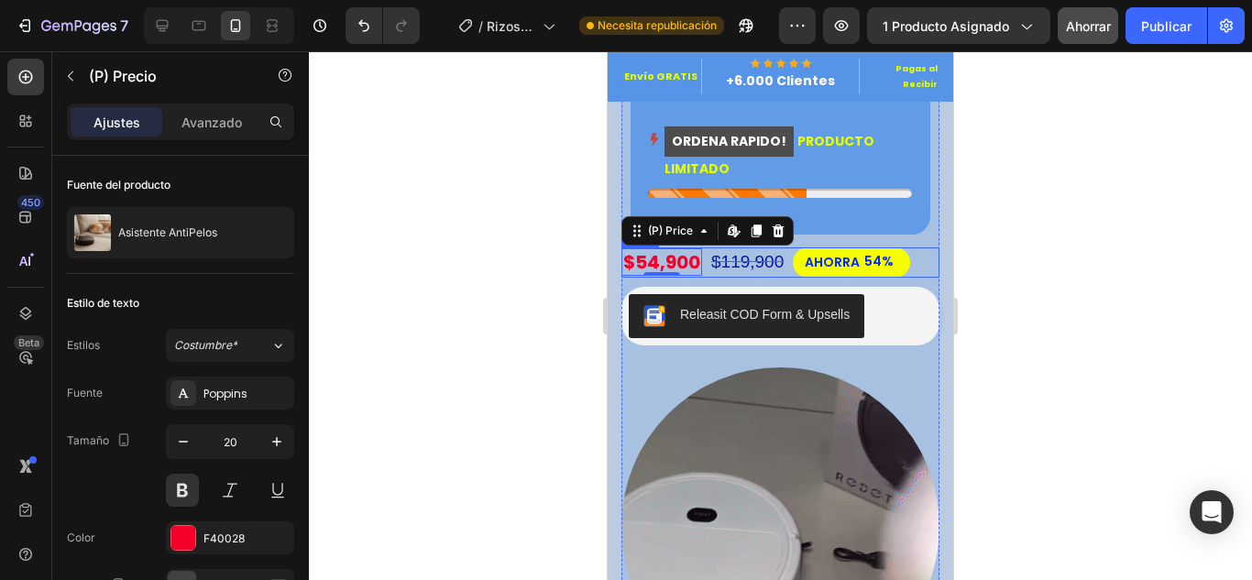
click at [910, 251] on div "$54,900 (P) Price Edit content in Shopify 0 (P) Price Edit content in Shopify 0…" at bounding box center [780, 262] width 318 height 30
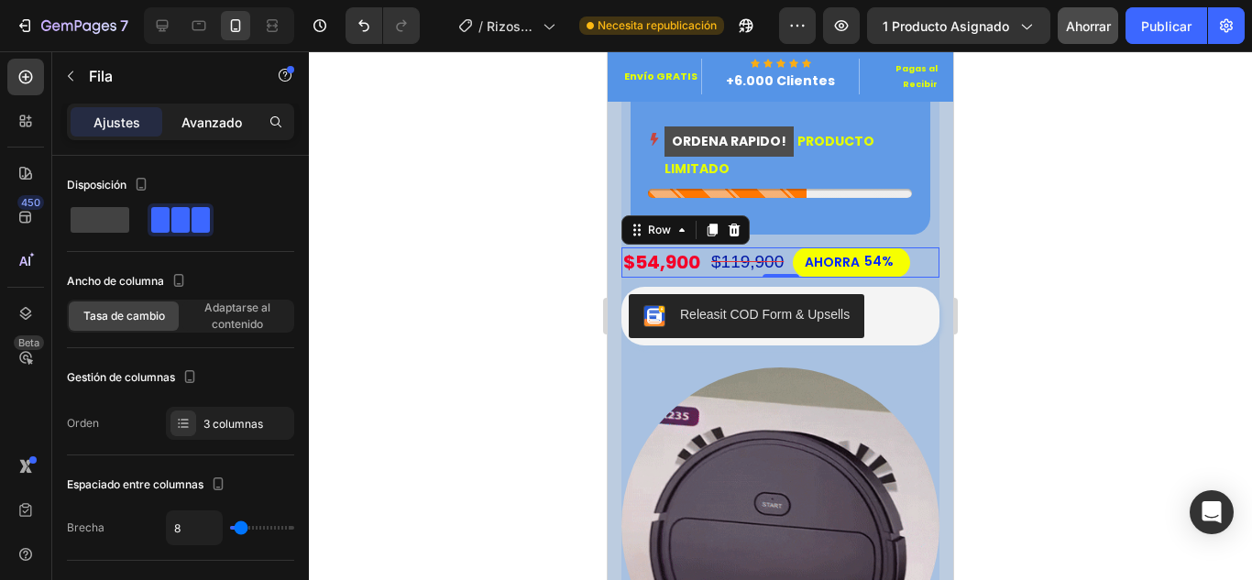
click at [208, 126] on font "Avanzado" at bounding box center [211, 123] width 60 height 16
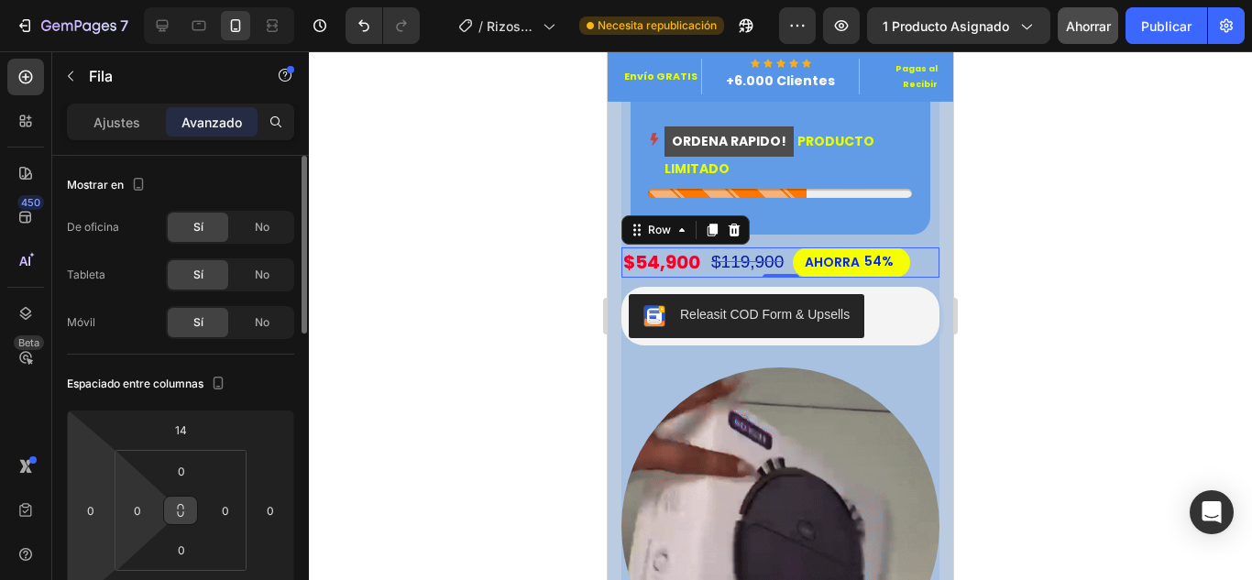
click at [101, 511] on input "0" at bounding box center [90, 510] width 27 height 27
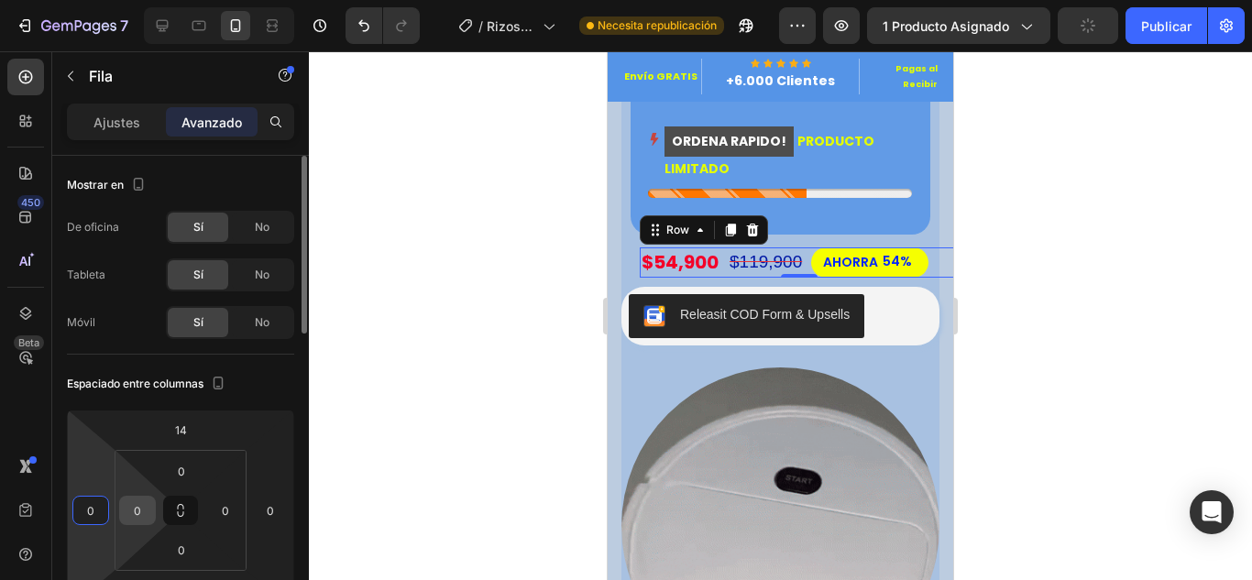
type input "10"
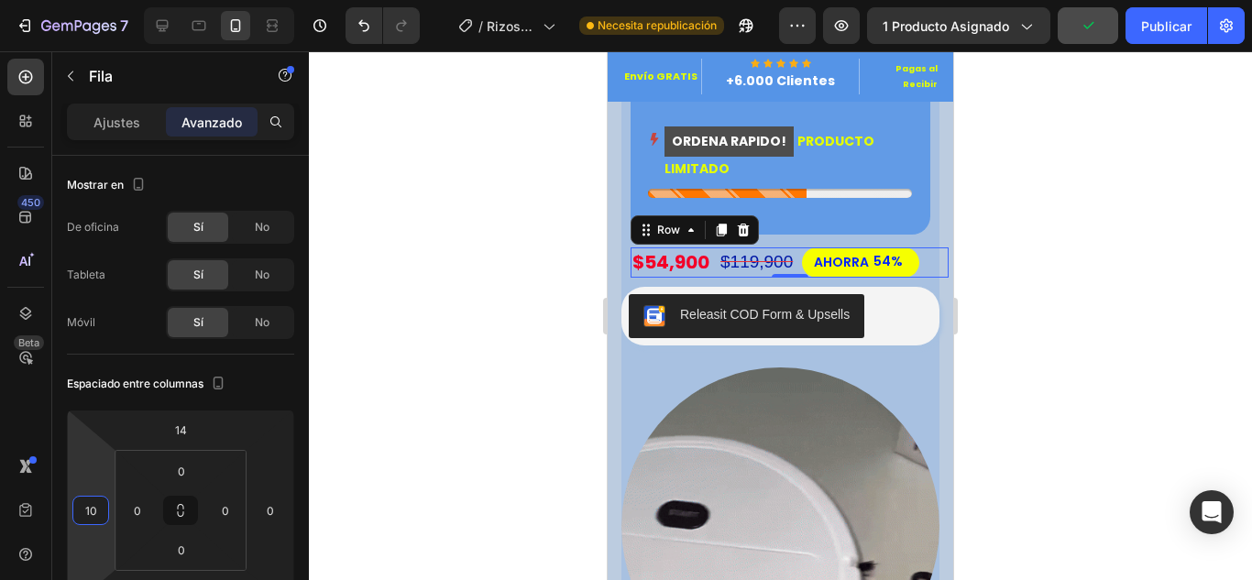
click at [379, 273] on div at bounding box center [780, 315] width 943 height 529
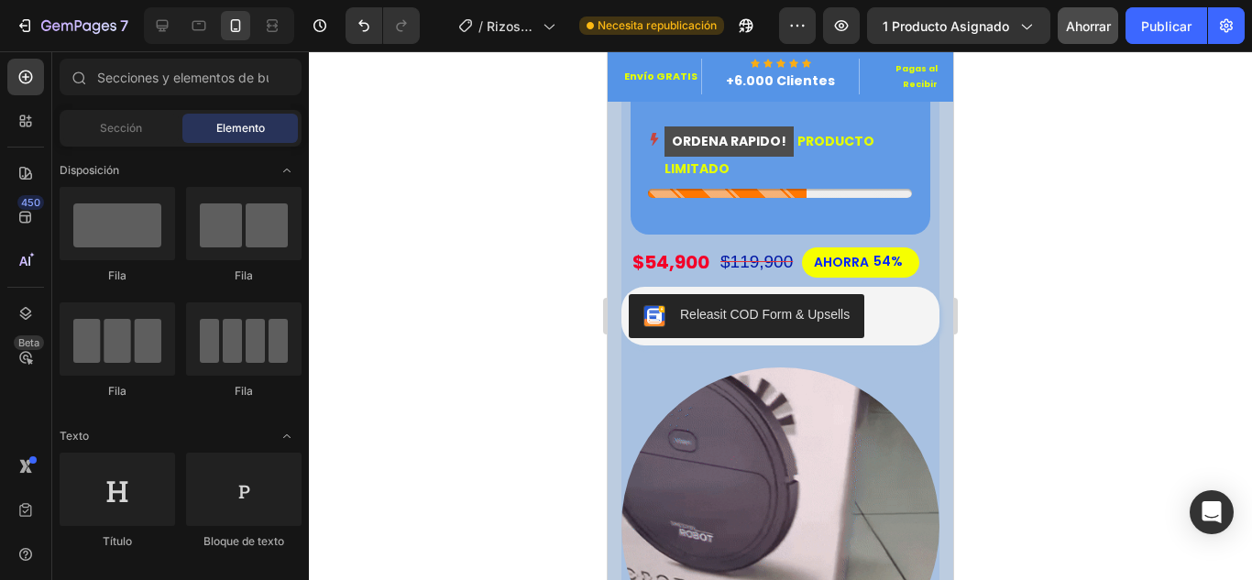
click at [1077, 321] on div at bounding box center [780, 315] width 943 height 529
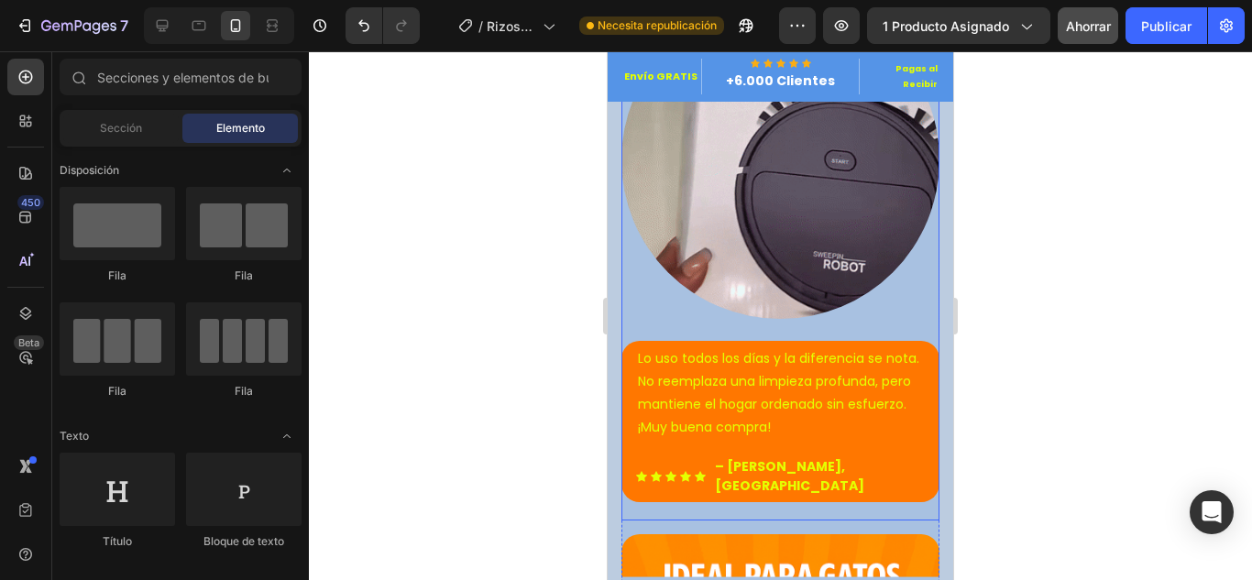
scroll to position [1100, 0]
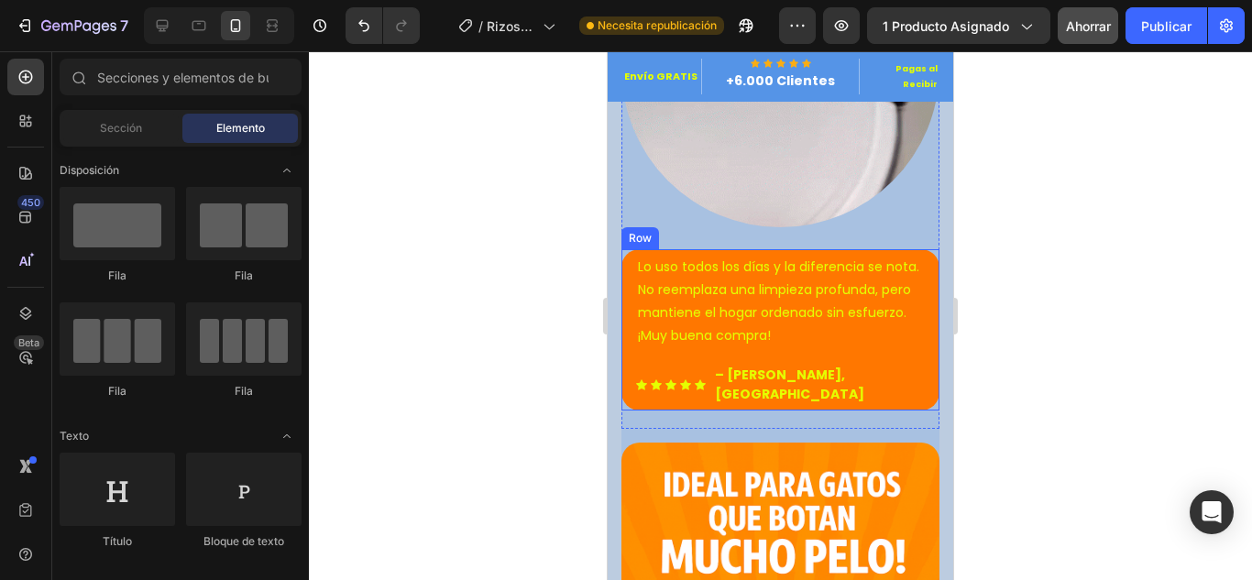
click at [917, 371] on div "Lo uso todos los días y la diferencia se nota. No reemplaza una limpieza profun…" at bounding box center [780, 330] width 318 height 162
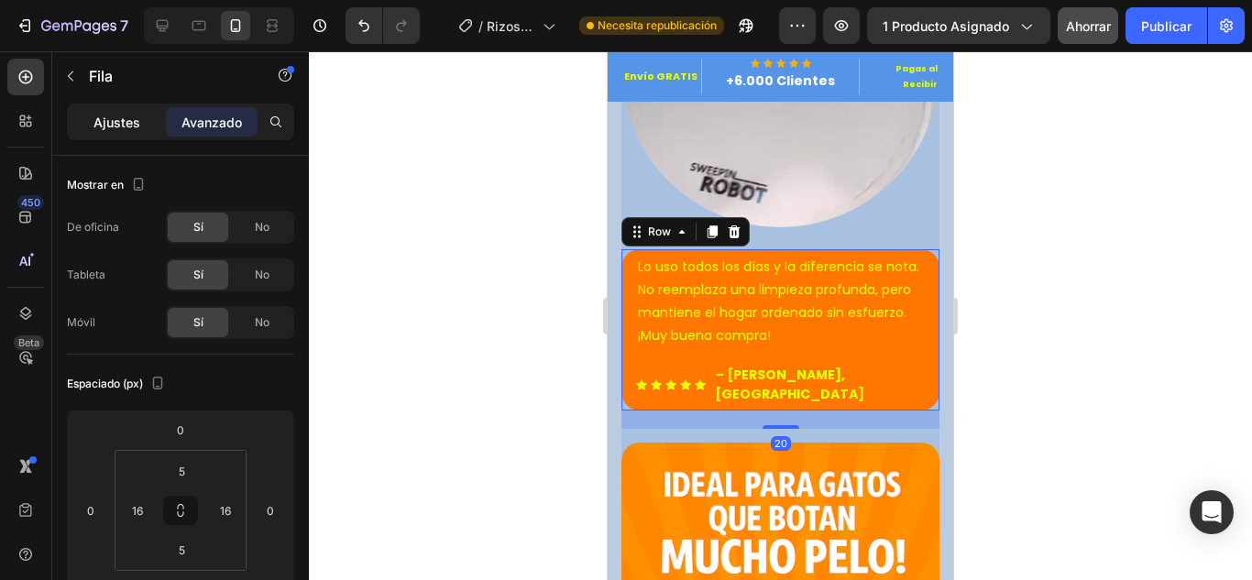
click at [140, 131] on div "Ajustes" at bounding box center [117, 121] width 92 height 29
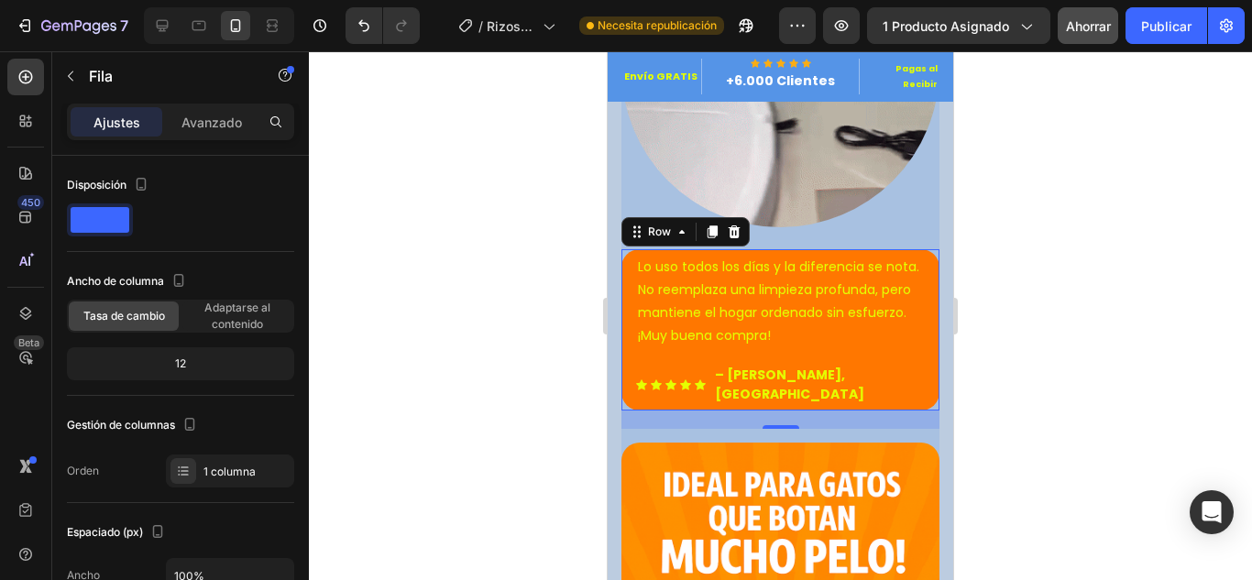
click at [574, 335] on div at bounding box center [780, 315] width 943 height 529
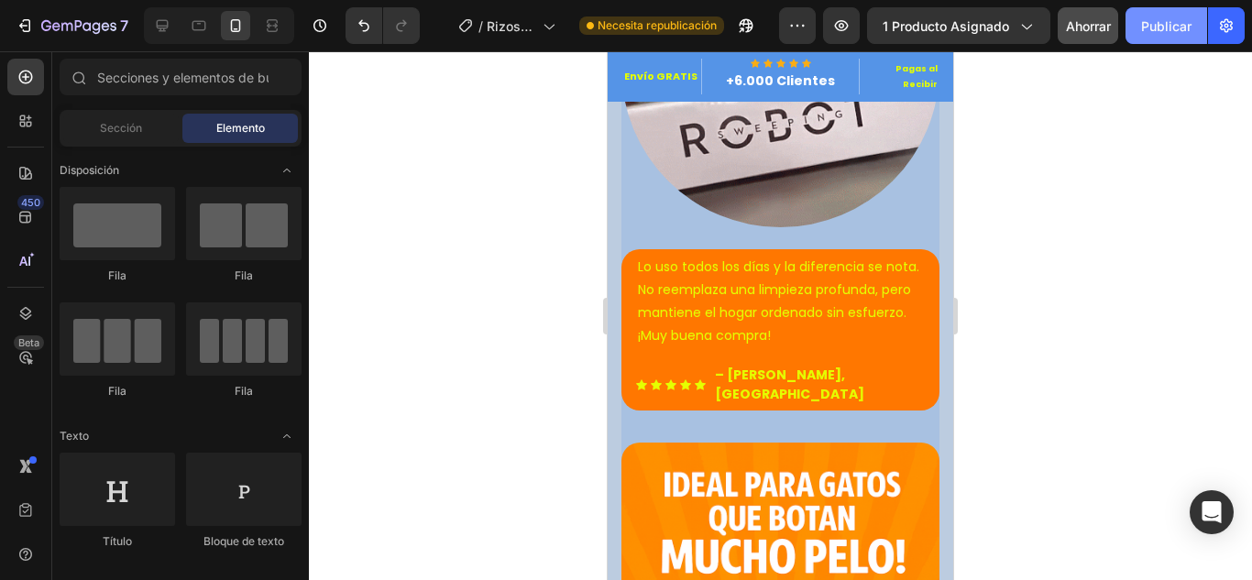
click at [1146, 19] on font "Publicar" at bounding box center [1166, 26] width 50 height 16
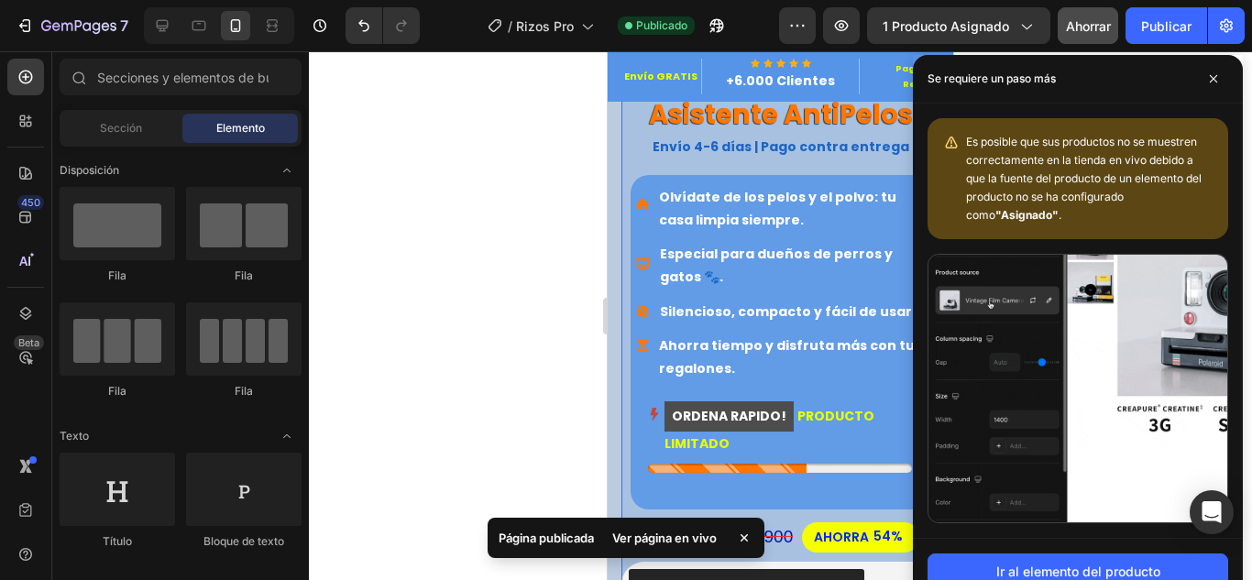
scroll to position [153, 0]
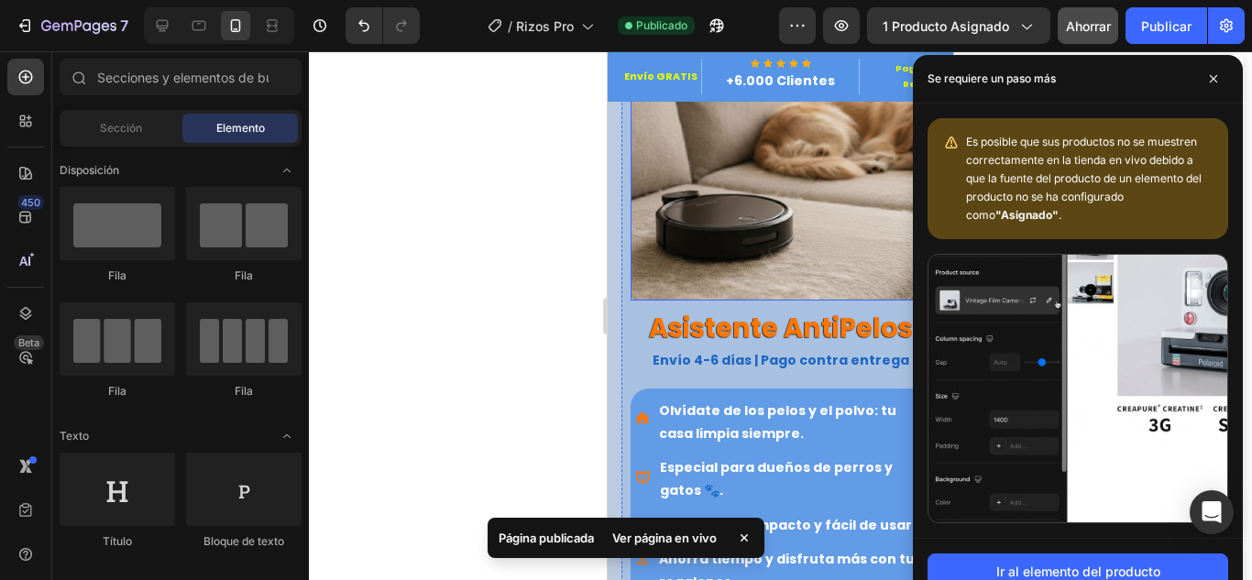
click at [401, 264] on div at bounding box center [780, 315] width 943 height 529
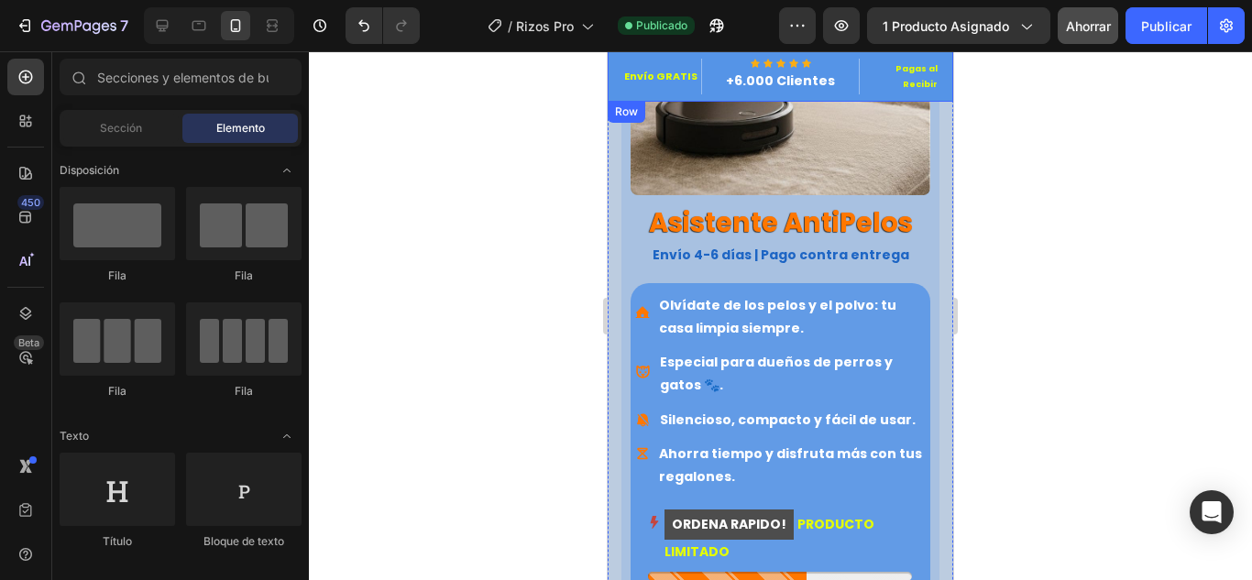
scroll to position [275, 0]
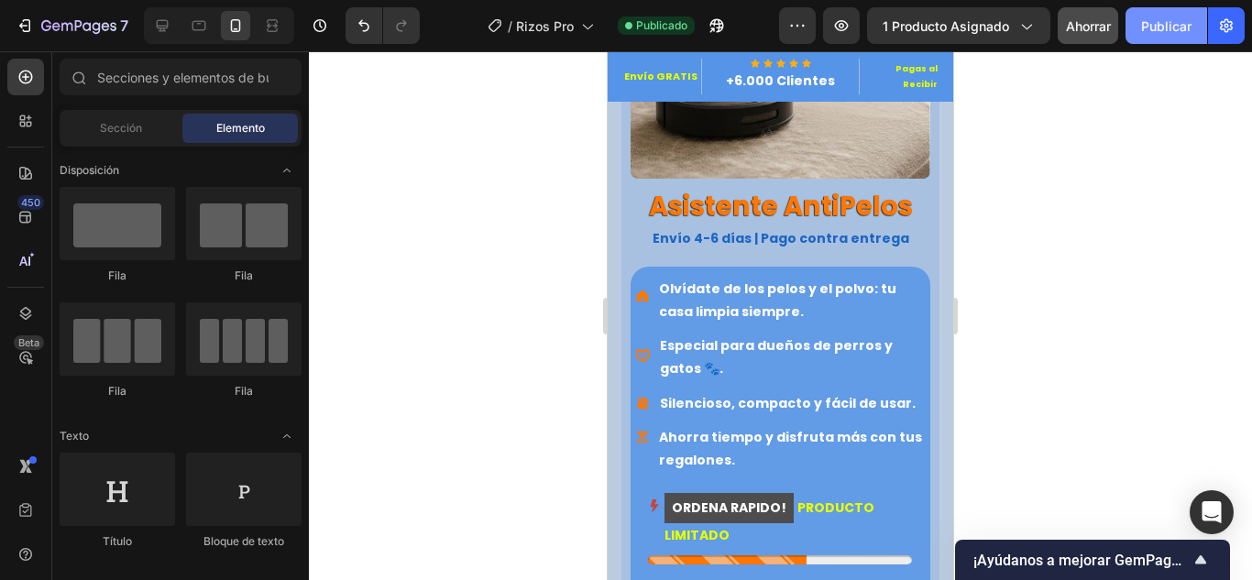
click at [1152, 23] on font "Publicar" at bounding box center [1166, 26] width 50 height 16
